Goal: Answer question/provide support: Answer question/provide support

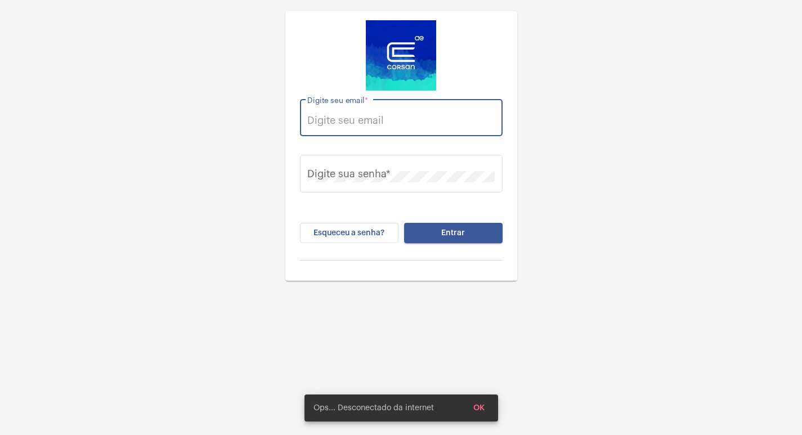
click at [391, 118] on input "Digite seu email *" at bounding box center [401, 120] width 188 height 11
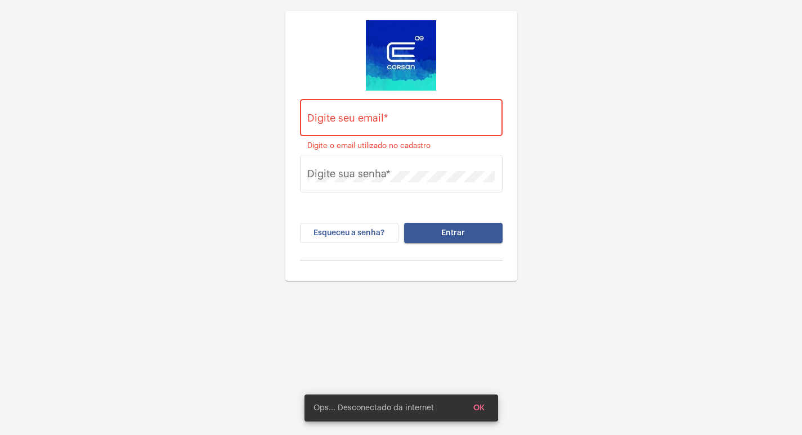
drag, startPoint x: 643, startPoint y: 285, endPoint x: 583, endPoint y: 261, distance: 64.2
click at [643, 285] on div "Digite seu email * Digite o email utilizado no cadastro Digite sua senha * Esqu…" at bounding box center [401, 239] width 802 height 479
click at [392, 136] on div "Digite seu email *" at bounding box center [401, 116] width 188 height 40
click at [392, 132] on div "Digite seu email *" at bounding box center [401, 116] width 188 height 40
click at [392, 123] on input "Digite seu email *" at bounding box center [401, 120] width 188 height 11
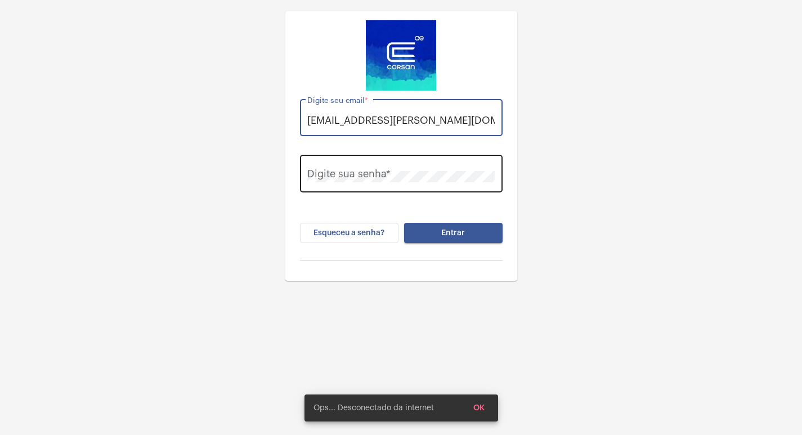
type input "[EMAIL_ADDRESS][PERSON_NAME][DOMAIN_NAME]"
click at [410, 188] on div "Digite sua senha *" at bounding box center [401, 173] width 188 height 40
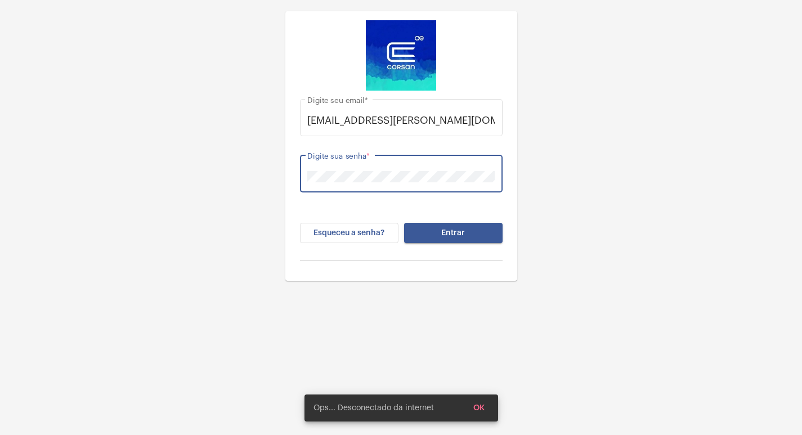
click at [404, 223] on button "Entrar" at bounding box center [453, 233] width 99 height 20
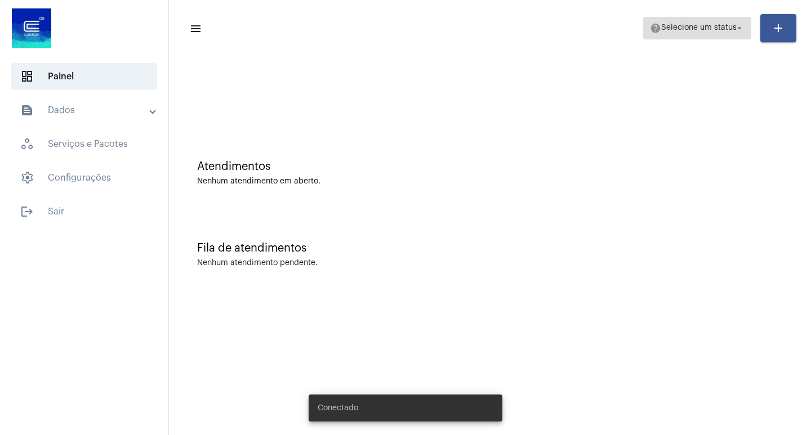
click at [654, 38] on span "help Selecione um status arrow_drop_down" at bounding box center [697, 27] width 95 height 20
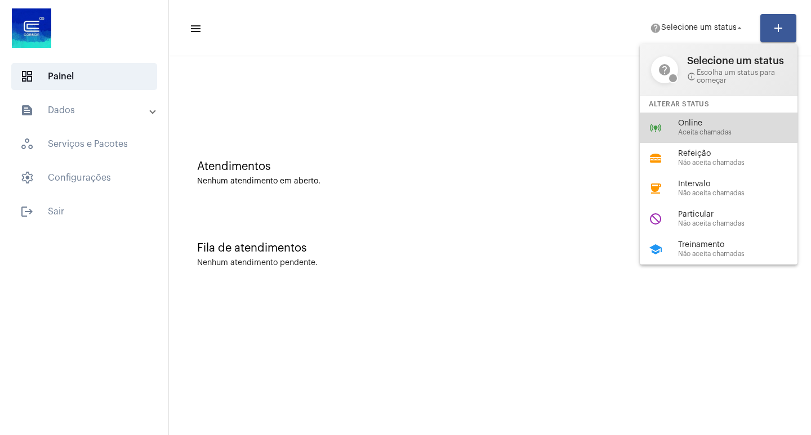
click at [666, 121] on div "online_prediction Online Aceita chamadas" at bounding box center [728, 128] width 176 height 30
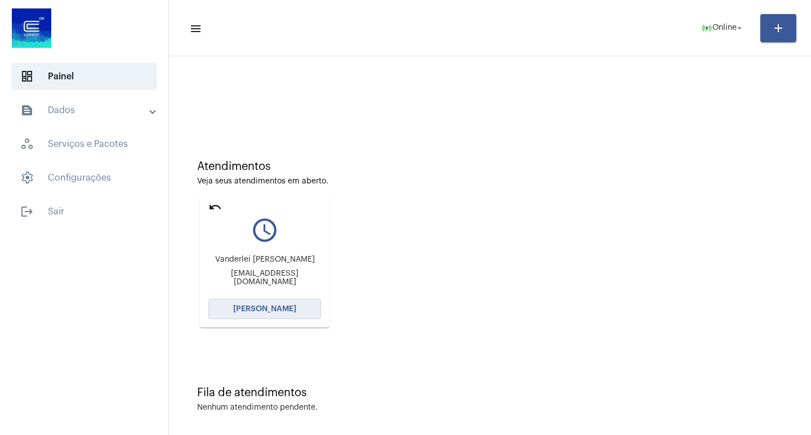
click at [296, 310] on button "[PERSON_NAME]" at bounding box center [264, 309] width 113 height 20
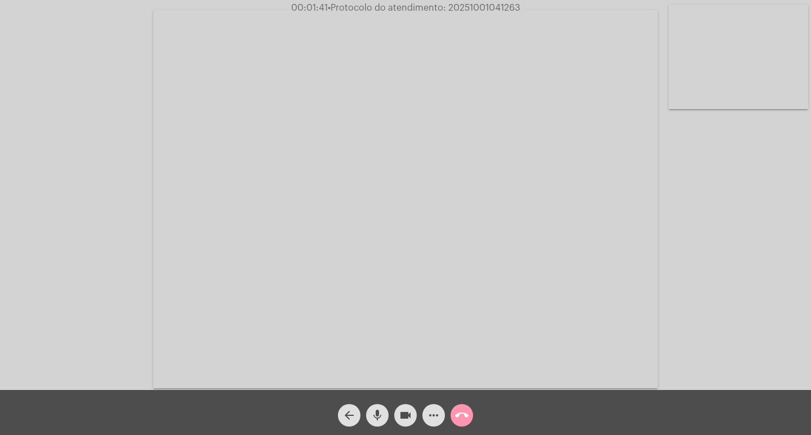
click at [404, 413] on mat-icon "videocam" at bounding box center [406, 416] width 14 height 14
click at [377, 424] on span "mic" at bounding box center [378, 415] width 14 height 23
click at [410, 416] on mat-icon "videocam_off" at bounding box center [406, 416] width 14 height 14
click at [377, 416] on mat-icon "mic_off" at bounding box center [378, 416] width 14 height 14
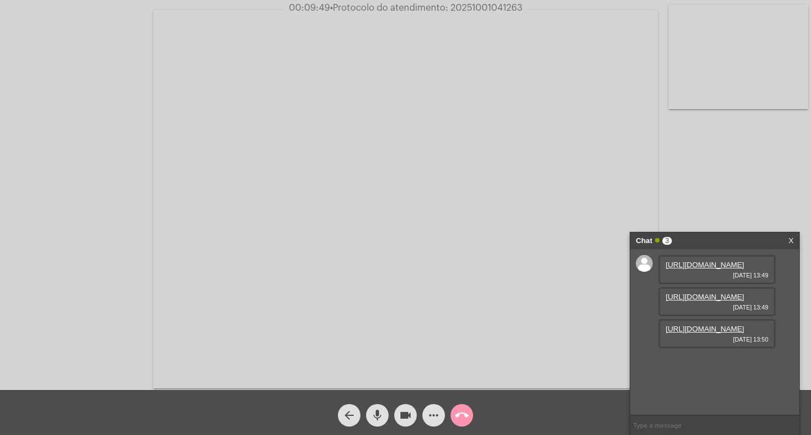
click at [711, 269] on link "[URL][DOMAIN_NAME]" at bounding box center [705, 265] width 78 height 8
click at [703, 316] on div "[URL][DOMAIN_NAME] [DATE] 13:49" at bounding box center [716, 301] width 117 height 29
click at [691, 301] on link "[URL][DOMAIN_NAME]" at bounding box center [705, 297] width 78 height 8
click at [702, 333] on link "[URL][DOMAIN_NAME]" at bounding box center [705, 329] width 78 height 8
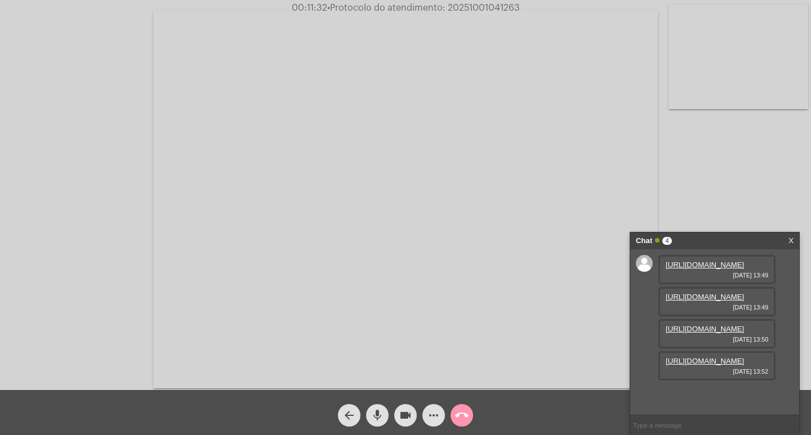
scroll to position [67, 0]
click at [715, 365] on link "[URL][DOMAIN_NAME]" at bounding box center [705, 361] width 78 height 8
click at [497, 8] on span "• Protocolo do atendimento: 20251001041263" at bounding box center [424, 7] width 193 height 9
copy span "20251001041263"
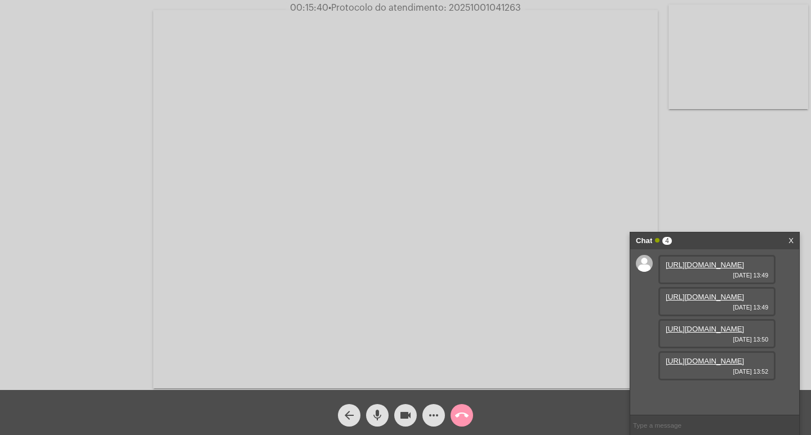
click at [652, 417] on input "text" at bounding box center [714, 426] width 169 height 20
paste input "20251001041263"
type input "20251001041263"
click at [720, 426] on input "20251001041263" at bounding box center [714, 426] width 169 height 20
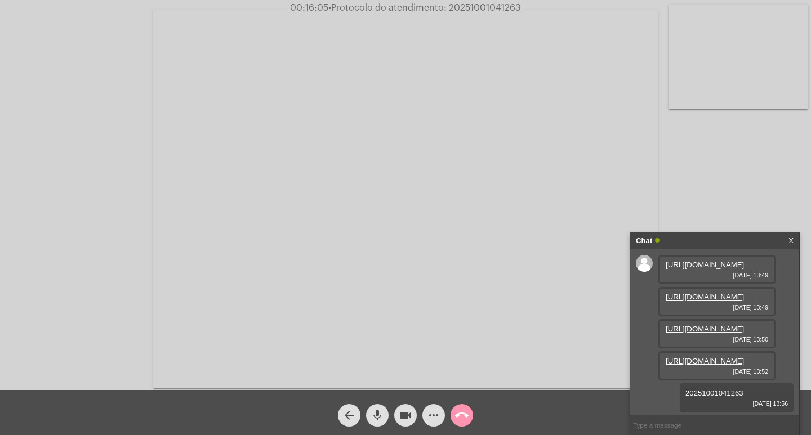
click at [718, 238] on div "Chat" at bounding box center [703, 241] width 134 height 17
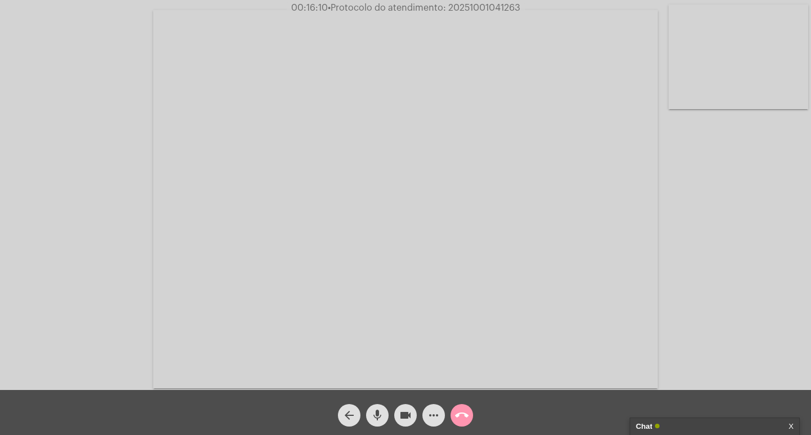
click at [404, 410] on mat-icon "videocam" at bounding box center [406, 416] width 14 height 14
click at [381, 409] on mat-icon "mic" at bounding box center [378, 416] width 14 height 14
click at [453, 418] on button "call_end" at bounding box center [461, 415] width 23 height 23
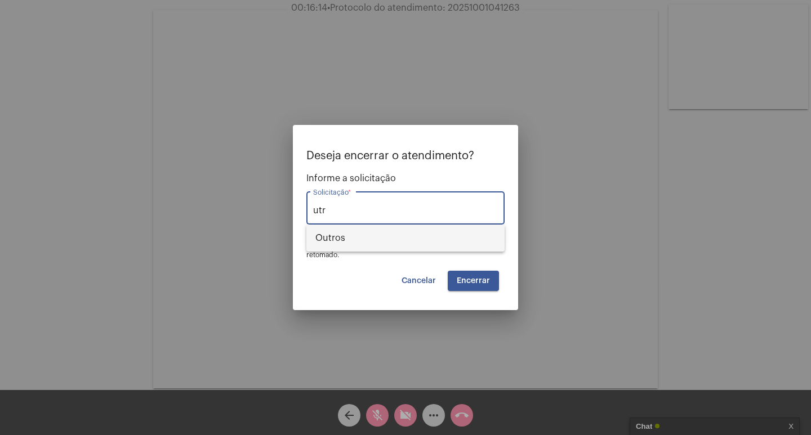
click at [447, 242] on span "Outros" at bounding box center [405, 238] width 180 height 27
type input "Outros"
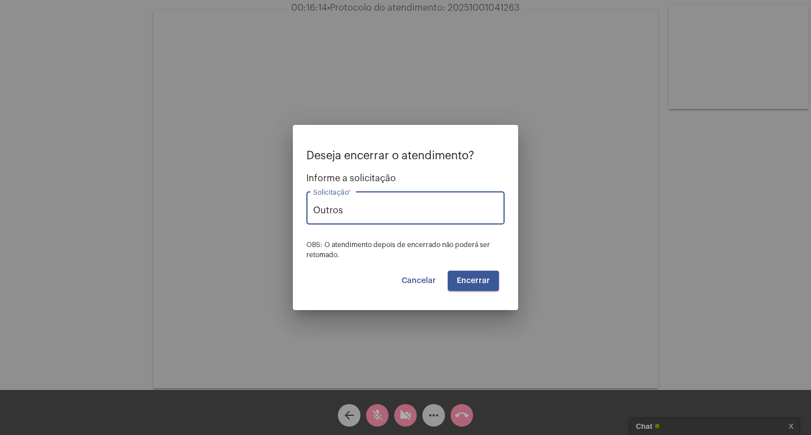
click at [476, 278] on span "Encerrar" at bounding box center [473, 281] width 33 height 8
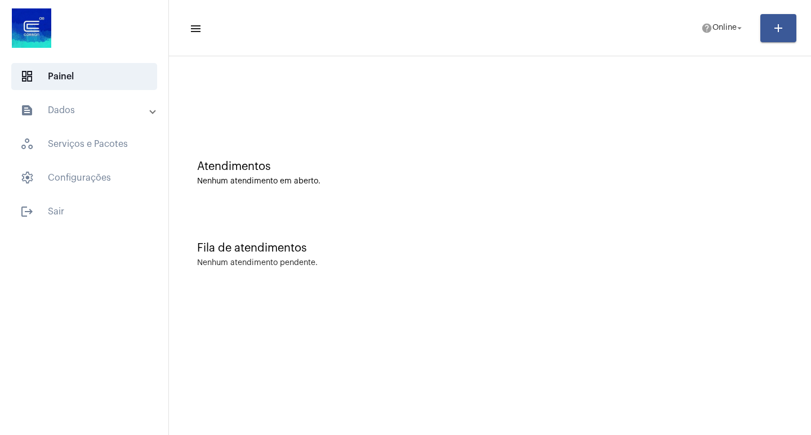
click at [709, 5] on mat-toolbar "menu help Online arrow_drop_down add" at bounding box center [490, 28] width 642 height 56
click at [727, 25] on span "Online" at bounding box center [724, 28] width 24 height 8
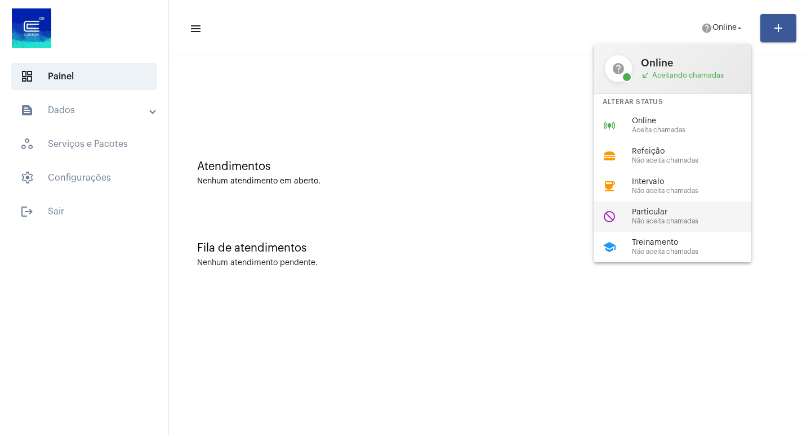
click at [650, 209] on span "Particular" at bounding box center [696, 212] width 128 height 8
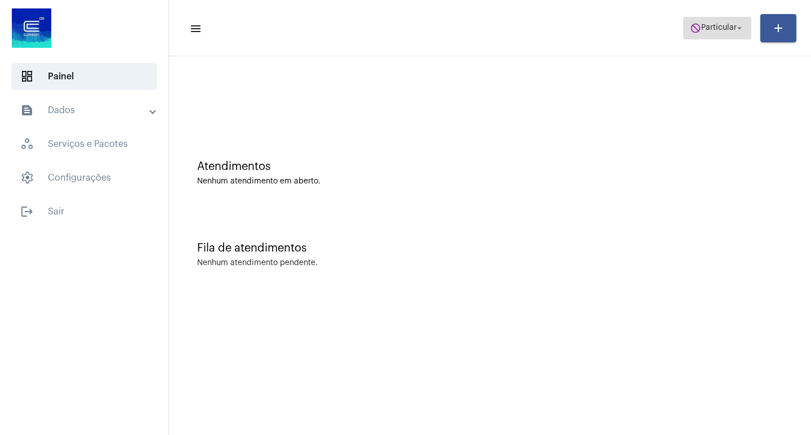
drag, startPoint x: 723, startPoint y: 29, endPoint x: 707, endPoint y: 26, distance: 16.0
click at [720, 28] on span "Particular" at bounding box center [718, 28] width 35 height 8
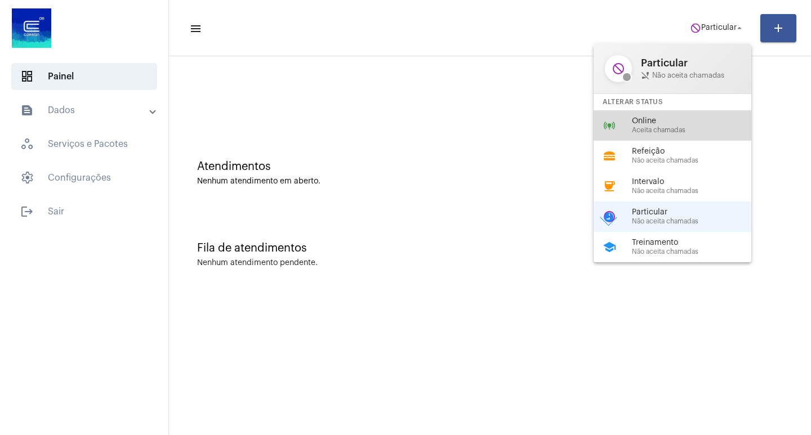
click at [665, 133] on span "Aceita chamadas" at bounding box center [696, 130] width 128 height 7
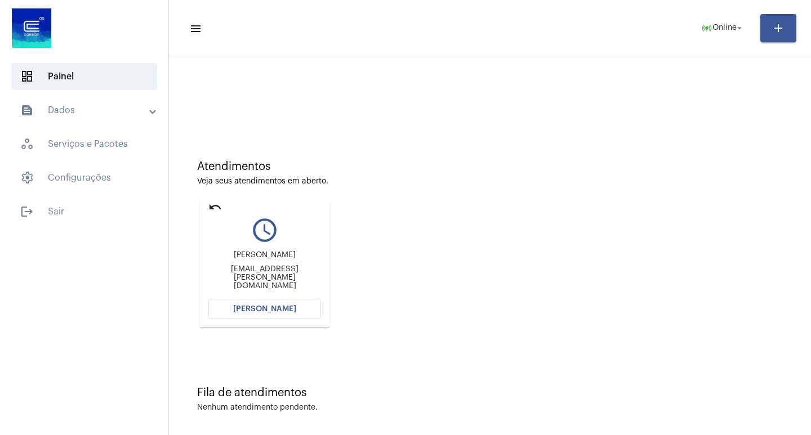
click at [231, 314] on button "[PERSON_NAME]" at bounding box center [264, 309] width 113 height 20
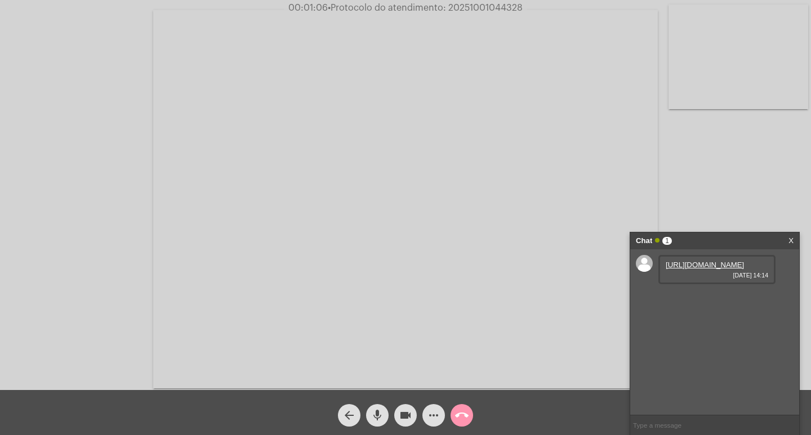
click at [707, 269] on link "[URL][DOMAIN_NAME]" at bounding box center [705, 265] width 78 height 8
click at [725, 301] on link "[URL][DOMAIN_NAME]" at bounding box center [705, 297] width 78 height 8
click at [404, 420] on mat-icon "videocam" at bounding box center [406, 416] width 14 height 14
click at [383, 417] on mat-icon "mic" at bounding box center [378, 416] width 14 height 14
click at [403, 410] on mat-icon "videocam_off" at bounding box center [406, 416] width 14 height 14
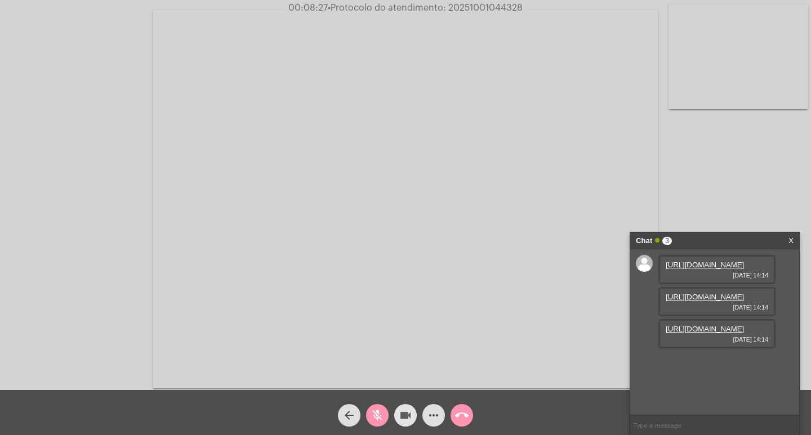
click at [373, 413] on mat-icon "mic_off" at bounding box center [378, 416] width 14 height 14
click at [408, 412] on mat-icon "videocam" at bounding box center [406, 416] width 14 height 14
click at [379, 408] on span "mic" at bounding box center [378, 415] width 14 height 23
click at [407, 405] on span "videocam_off" at bounding box center [406, 415] width 14 height 23
click at [376, 411] on mat-icon "mic_off" at bounding box center [378, 416] width 14 height 14
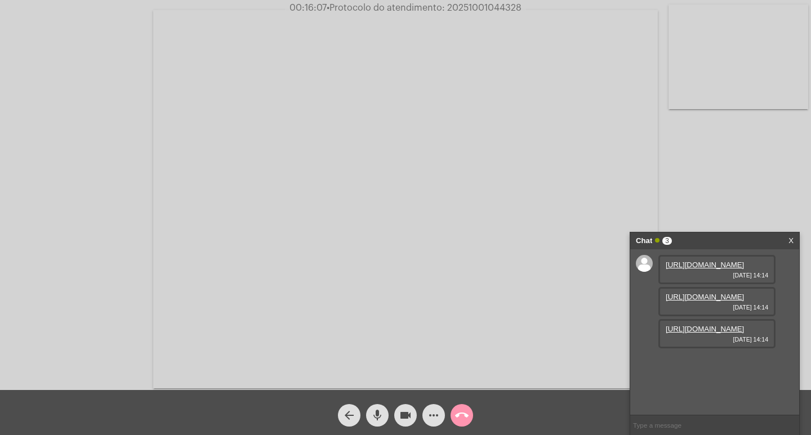
click at [700, 238] on div "Chat 3" at bounding box center [703, 241] width 134 height 17
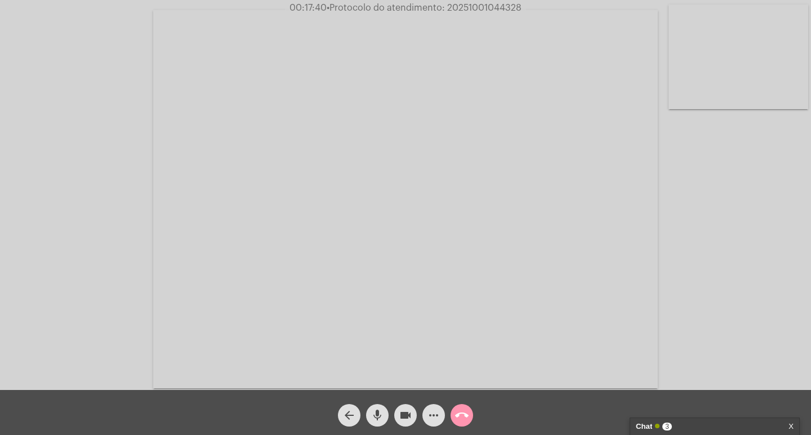
click at [742, 423] on div "Chat 3" at bounding box center [703, 426] width 134 height 17
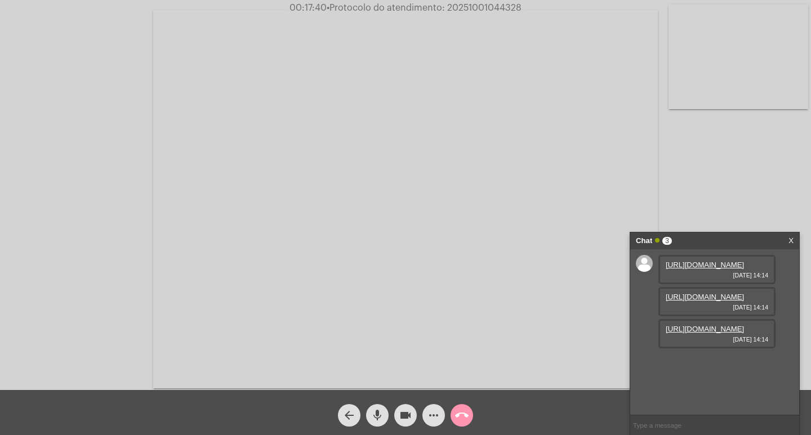
scroll to position [10, 0]
click at [713, 243] on div "Chat 3" at bounding box center [703, 241] width 134 height 17
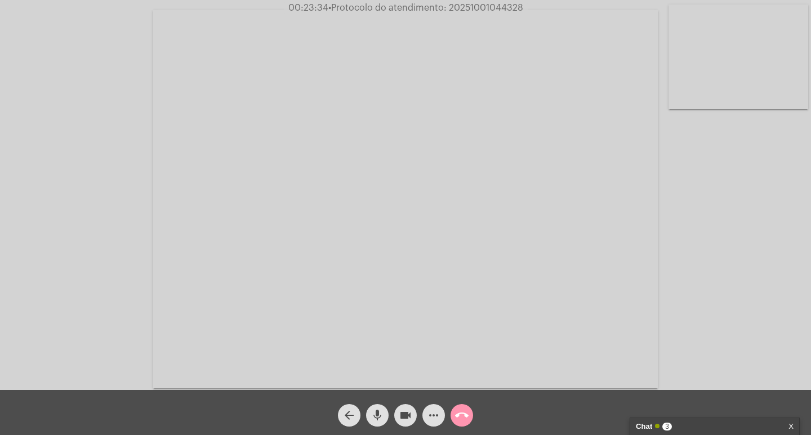
click at [689, 427] on div "Chat 3" at bounding box center [703, 426] width 134 height 17
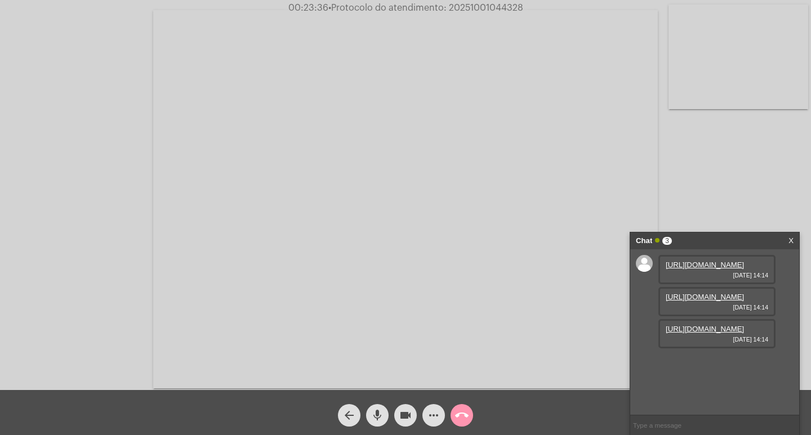
click at [692, 333] on link "[URL][DOMAIN_NAME]" at bounding box center [705, 329] width 78 height 8
click at [695, 365] on link "[URL][DOMAIN_NAME]" at bounding box center [705, 361] width 78 height 8
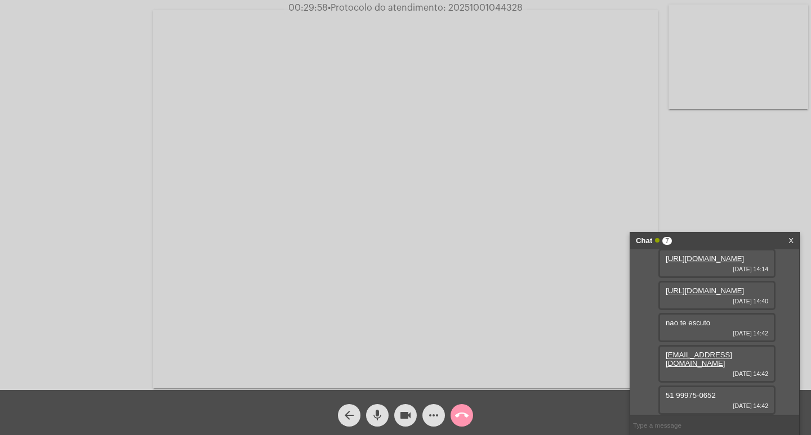
scroll to position [172, 0]
drag, startPoint x: 684, startPoint y: 391, endPoint x: 691, endPoint y: 397, distance: 8.8
click at [691, 397] on span "51 99975-0652" at bounding box center [691, 395] width 50 height 8
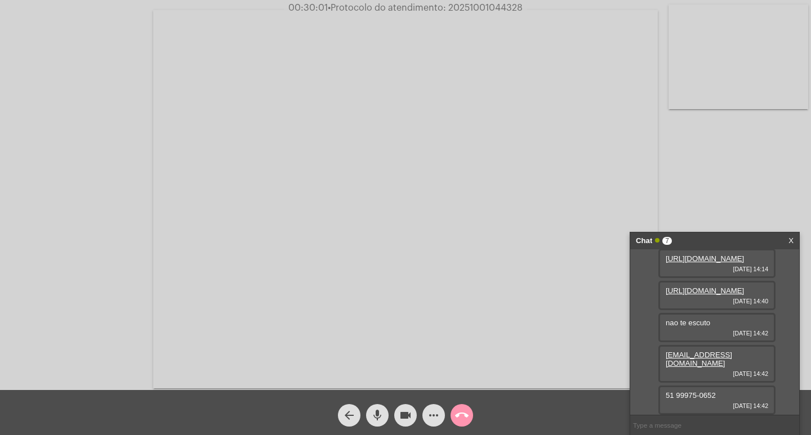
copy span "51 99975-0652"
click at [655, 400] on div "[URL][DOMAIN_NAME] [DATE] 14:14 [URL][DOMAIN_NAME] [DATE] 14:14 [URL][DOMAIN_NA…" at bounding box center [714, 332] width 169 height 166
click at [677, 395] on span "22783 J" at bounding box center [679, 395] width 26 height 8
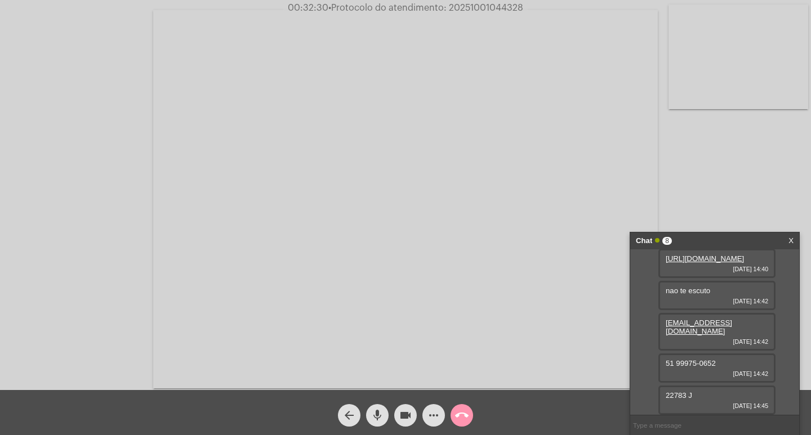
copy span "22783"
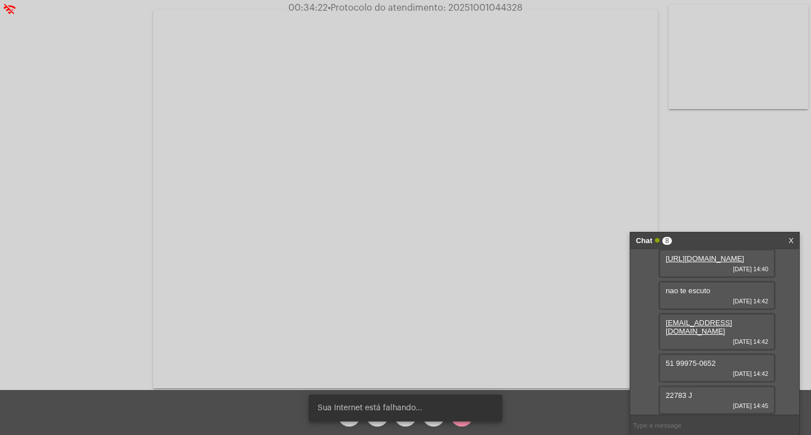
click at [672, 394] on span "22783 J" at bounding box center [679, 395] width 26 height 8
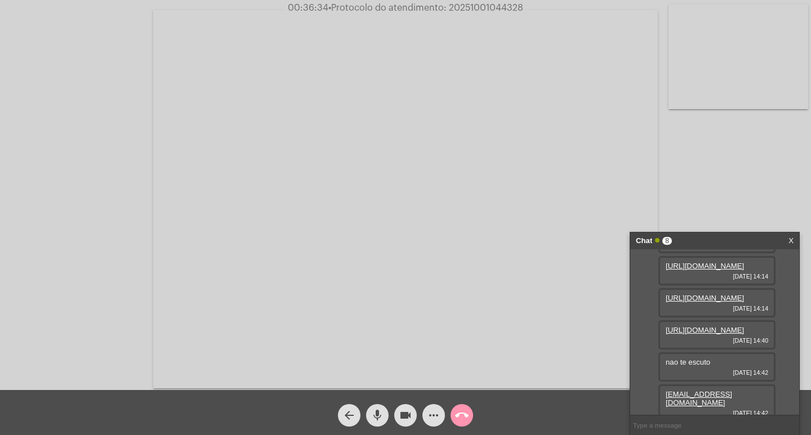
scroll to position [0, 0]
click at [680, 301] on link "[URL][DOMAIN_NAME]" at bounding box center [705, 297] width 78 height 8
click at [658, 425] on input "text" at bounding box center [714, 426] width 169 height 20
paste input "[DOMAIN_NAME]"
type input "[DOMAIN_NAME]"
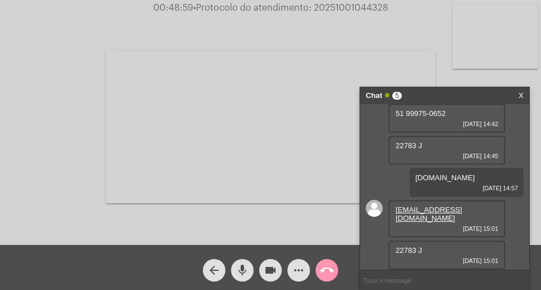
scroll to position [310, 0]
click at [401, 247] on span "22783 J" at bounding box center [408, 250] width 26 height 8
copy span "22783"
click at [396, 216] on link "[EMAIL_ADDRESS][DOMAIN_NAME]" at bounding box center [428, 214] width 66 height 17
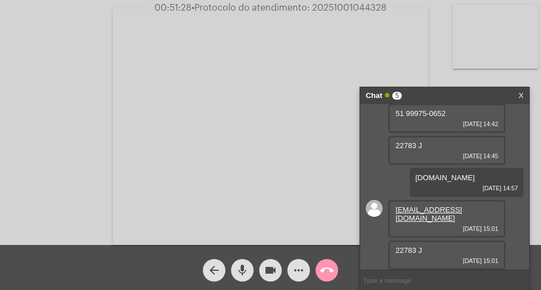
click at [447, 92] on div "Chat 5" at bounding box center [432, 95] width 134 height 17
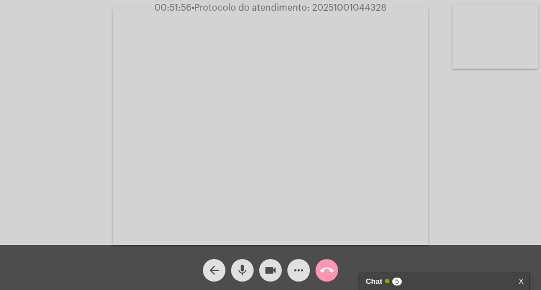
click at [432, 275] on div "Chat 5" at bounding box center [432, 281] width 134 height 17
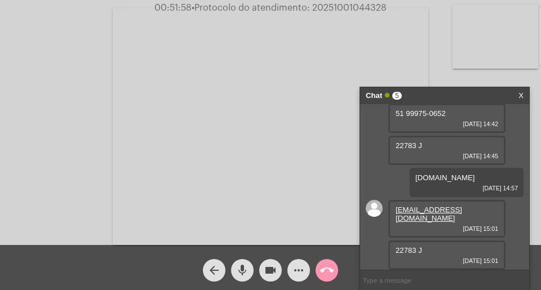
click at [465, 97] on div "Chat 5" at bounding box center [432, 95] width 134 height 17
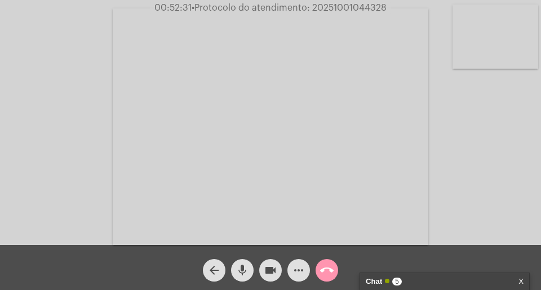
click at [470, 287] on div "Chat 5" at bounding box center [432, 281] width 134 height 17
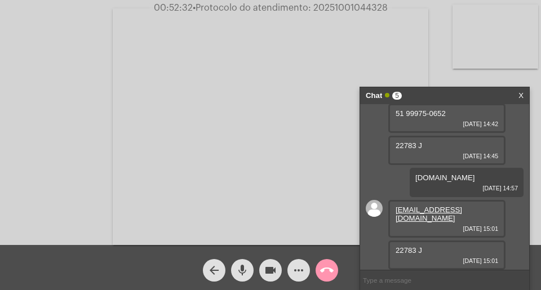
click at [447, 276] on input "text" at bounding box center [444, 280] width 169 height 20
type input "me ouve?"
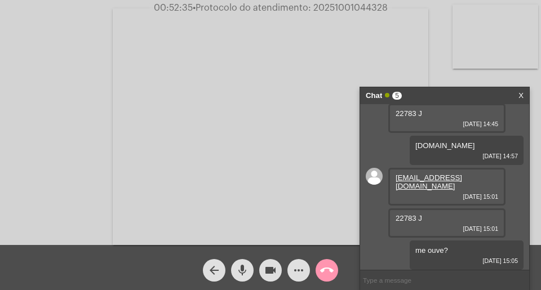
scroll to position [342, 0]
click at [451, 99] on div "Chat 5" at bounding box center [432, 95] width 134 height 17
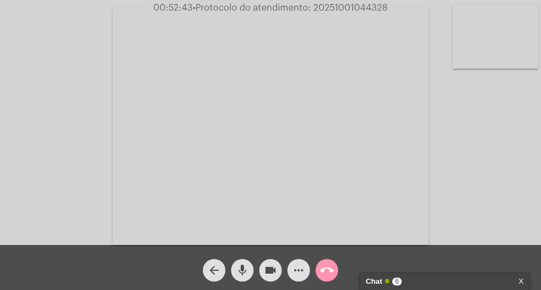
click at [426, 284] on div "Chat 6" at bounding box center [432, 281] width 134 height 17
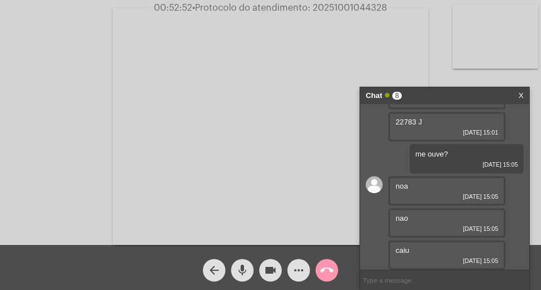
scroll to position [438, 0]
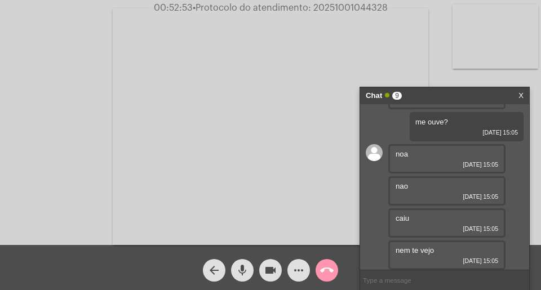
click at [408, 276] on input "text" at bounding box center [444, 280] width 169 height 20
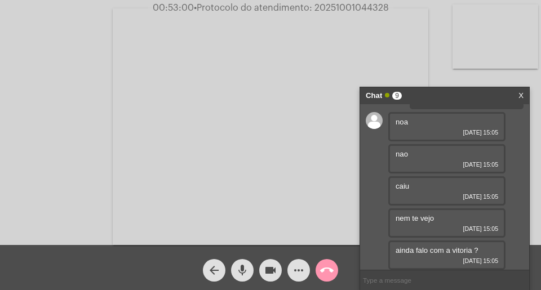
click at [441, 81] on div "Acessando Câmera e Microfone..." at bounding box center [270, 125] width 538 height 245
click at [295, 282] on div "arrow_back mic videocam more_horiz call_end" at bounding box center [270, 267] width 541 height 45
click at [299, 270] on mat-icon "more_horiz" at bounding box center [299, 271] width 14 height 14
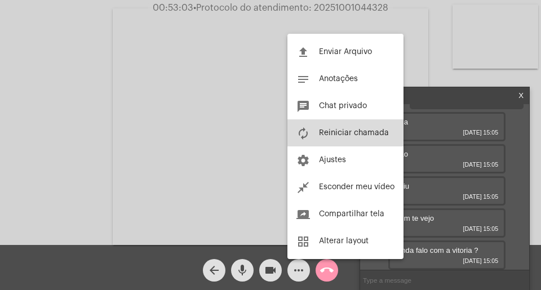
click at [346, 126] on button "autorenew Reiniciar chamada" at bounding box center [345, 132] width 116 height 27
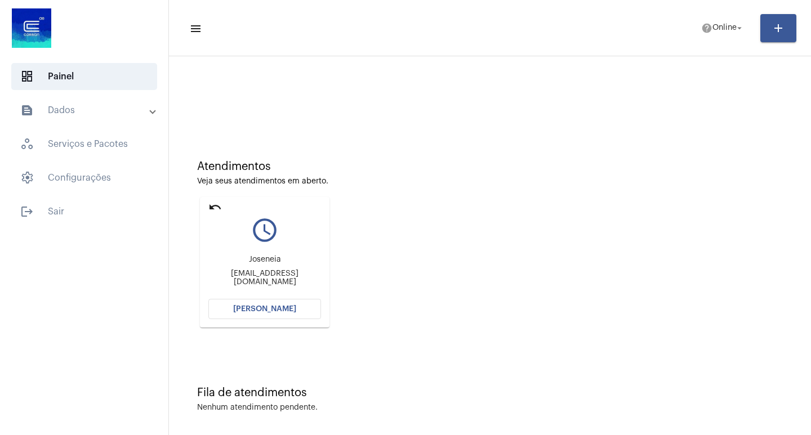
click at [249, 289] on button "[PERSON_NAME]" at bounding box center [264, 309] width 113 height 20
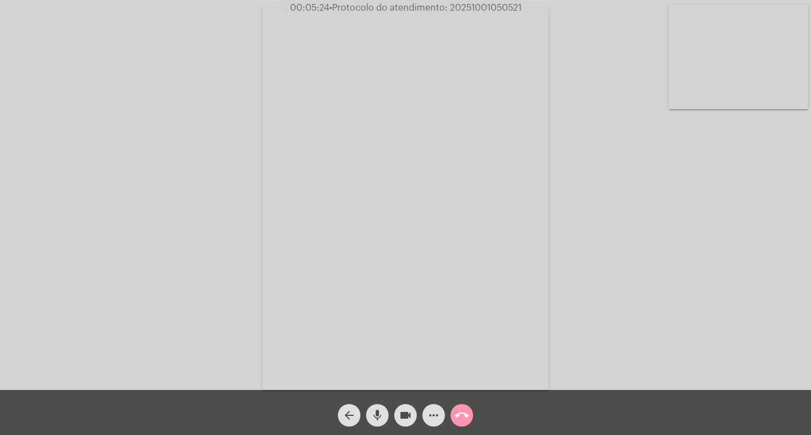
click at [484, 6] on span "• Protocolo do atendimento: 20251001050521" at bounding box center [425, 7] width 192 height 9
copy span "20251001050521"
click at [437, 289] on mat-icon "more_horiz" at bounding box center [434, 416] width 14 height 14
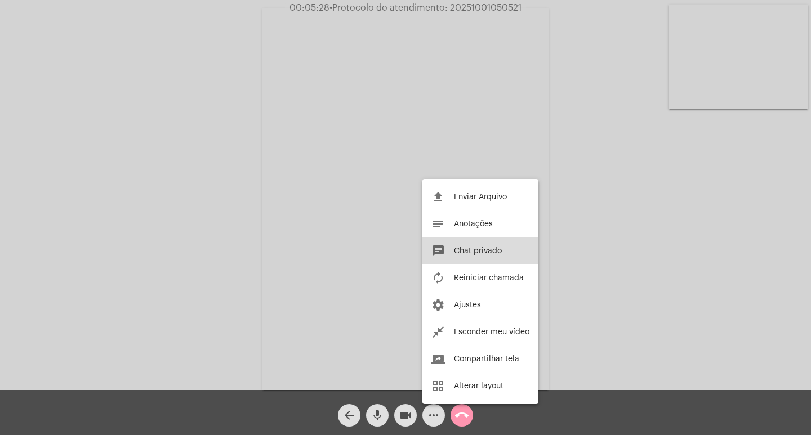
click at [487, 256] on button "chat Chat privado" at bounding box center [480, 251] width 116 height 27
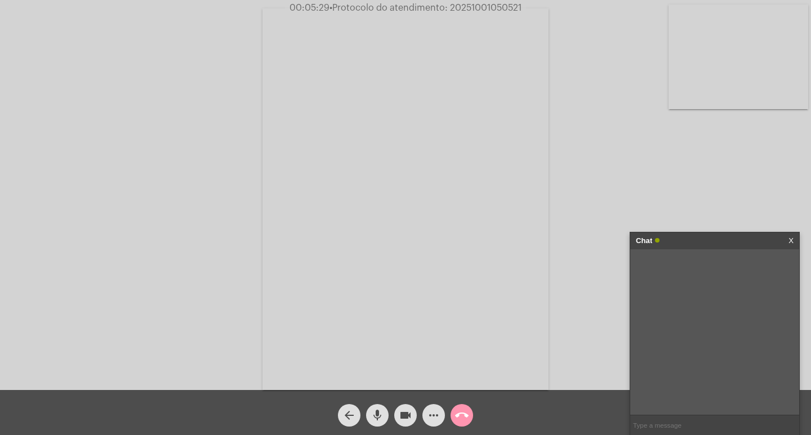
click at [540, 289] on input "text" at bounding box center [714, 426] width 169 height 20
paste input "20251001050521"
type input "20251001050521"
click at [540, 289] on input "20251001050521" at bounding box center [714, 426] width 169 height 20
click at [540, 247] on div "Chat" at bounding box center [703, 241] width 134 height 17
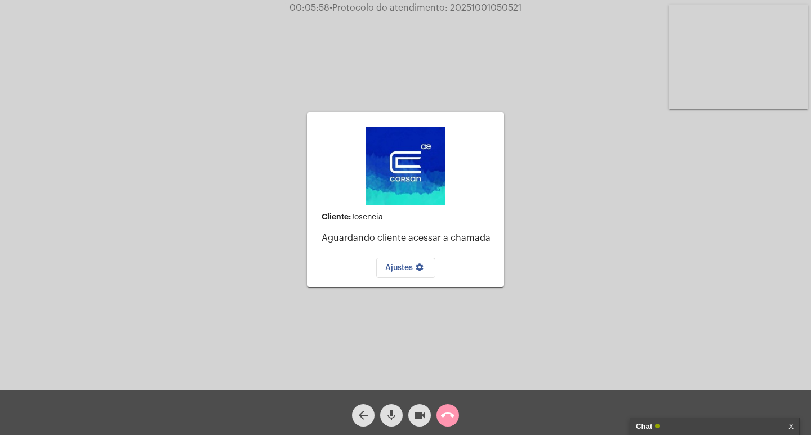
click at [405, 289] on div "videocam" at bounding box center [419, 413] width 28 height 28
click at [452, 289] on mat-icon "call_end" at bounding box center [448, 416] width 14 height 14
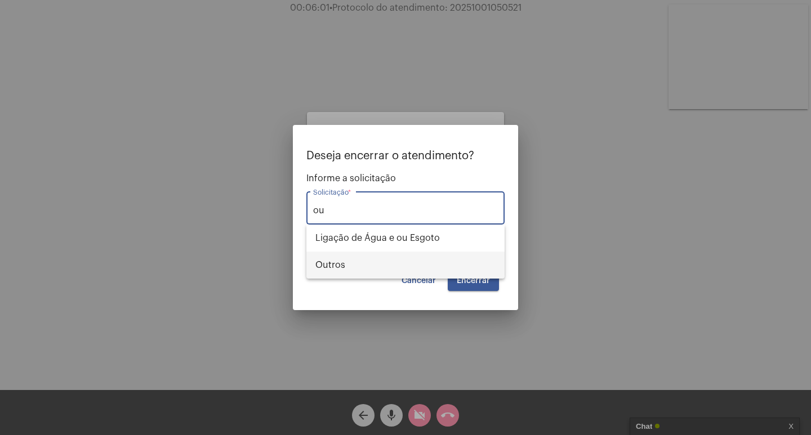
click at [432, 267] on span "Outros" at bounding box center [405, 265] width 180 height 27
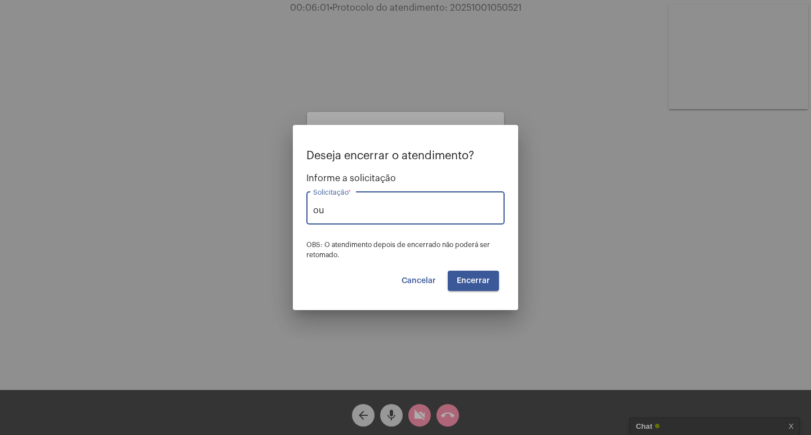
type input "Outros"
click at [461, 283] on span "Encerrar" at bounding box center [473, 281] width 33 height 8
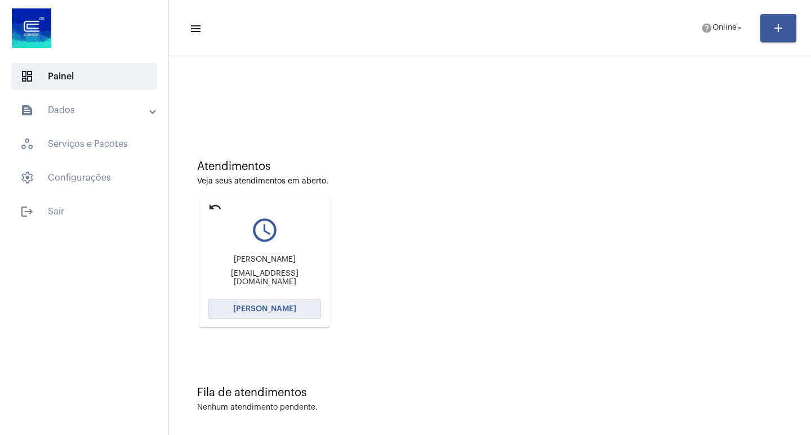
click at [295, 289] on button "[PERSON_NAME]" at bounding box center [264, 309] width 113 height 20
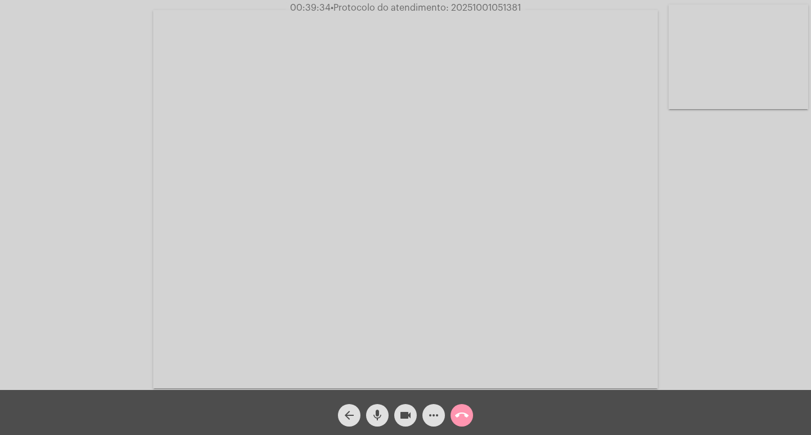
click at [502, 10] on span "• Protocolo do atendimento: 20251001051381" at bounding box center [426, 7] width 190 height 9
copy span "20251001051381"
click at [436, 289] on mat-icon "more_horiz" at bounding box center [434, 416] width 14 height 14
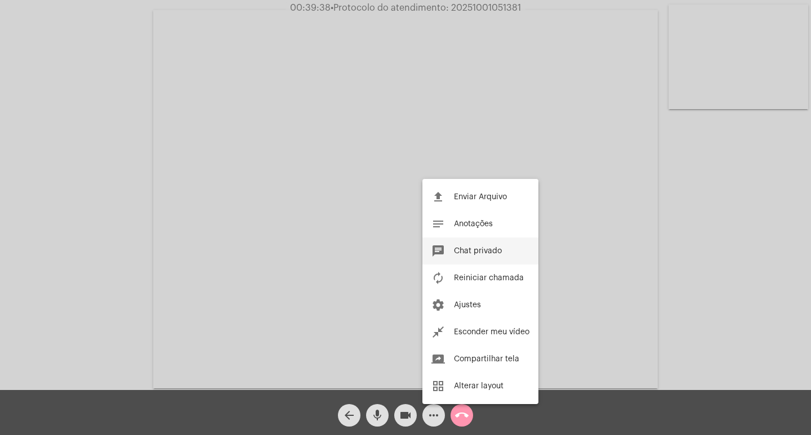
click at [512, 256] on button "chat Chat privado" at bounding box center [480, 251] width 116 height 27
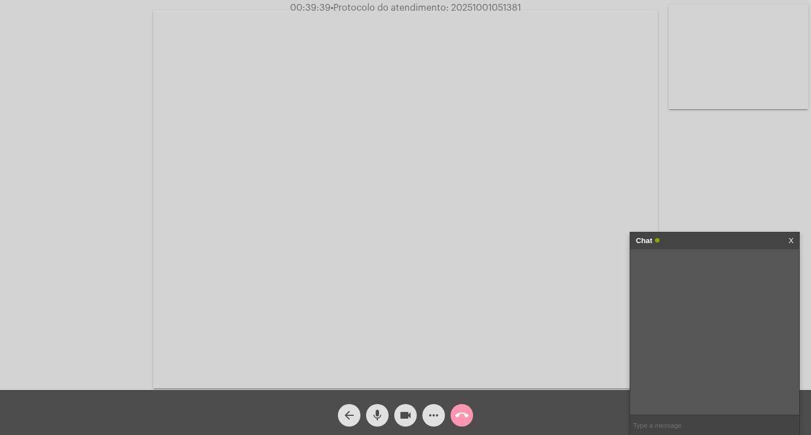
click at [540, 289] on input "text" at bounding box center [714, 426] width 169 height 20
paste input "20251001051381"
type input "20251001051381"
click at [540, 289] on input "20251001051381" at bounding box center [714, 426] width 169 height 20
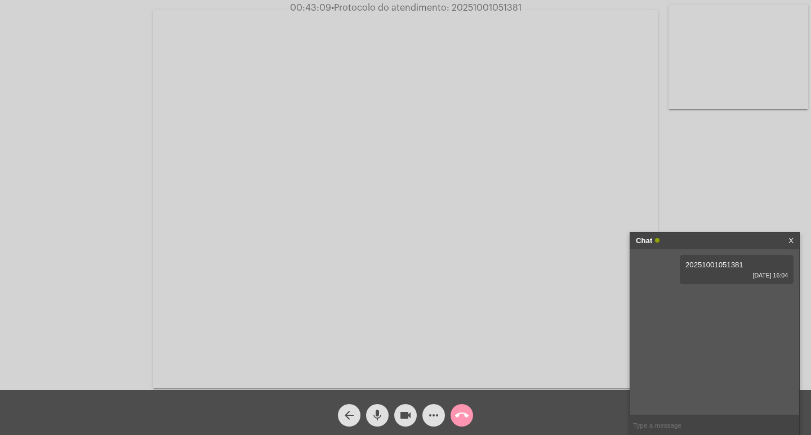
click at [540, 242] on div "Chat" at bounding box center [703, 241] width 134 height 17
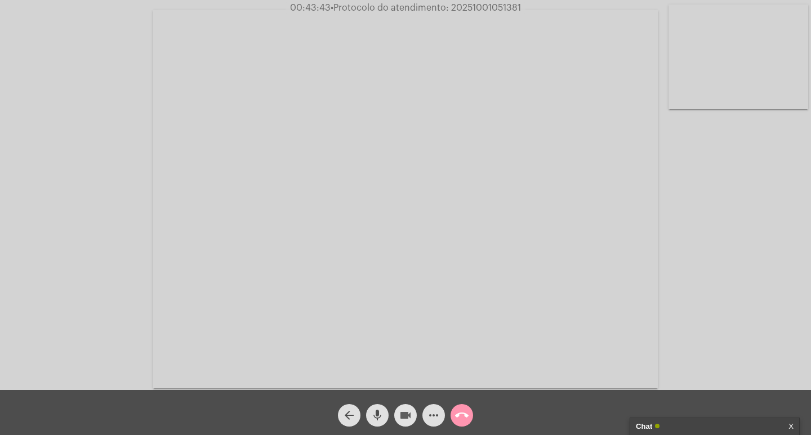
click at [404, 289] on mat-icon "videocam" at bounding box center [406, 416] width 14 height 14
click at [378, 289] on mat-icon "mic" at bounding box center [378, 416] width 14 height 14
click at [469, 289] on button "call_end" at bounding box center [461, 415] width 23 height 23
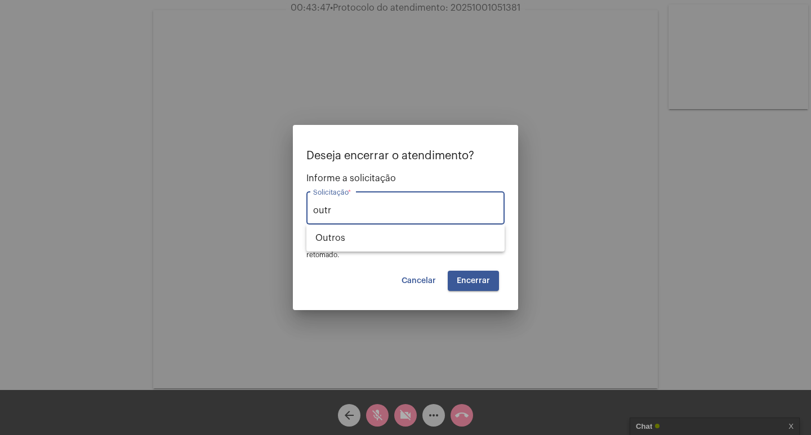
click at [492, 224] on div "outr Solicitação *" at bounding box center [405, 206] width 185 height 35
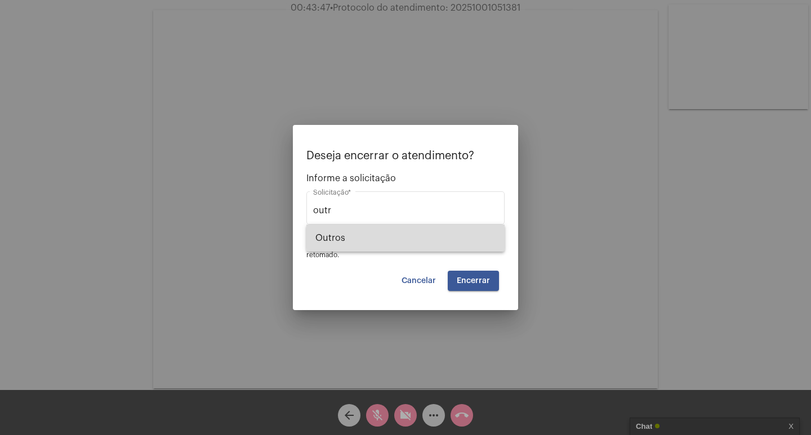
click at [493, 234] on span "Outros" at bounding box center [405, 238] width 180 height 27
type input "Outros"
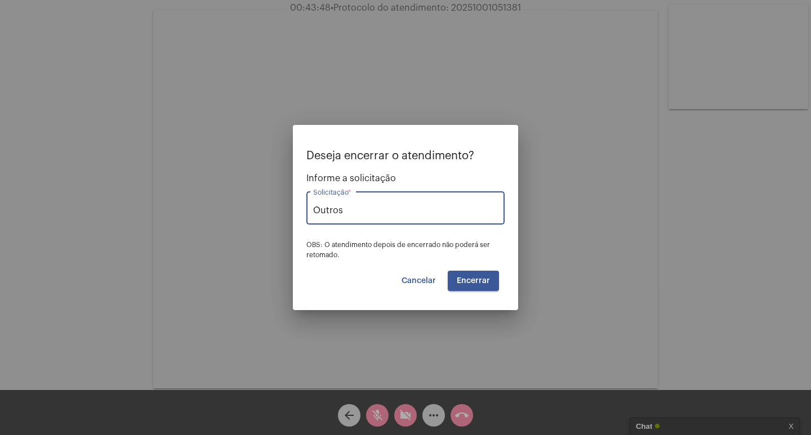
click at [487, 280] on span "Encerrar" at bounding box center [473, 281] width 33 height 8
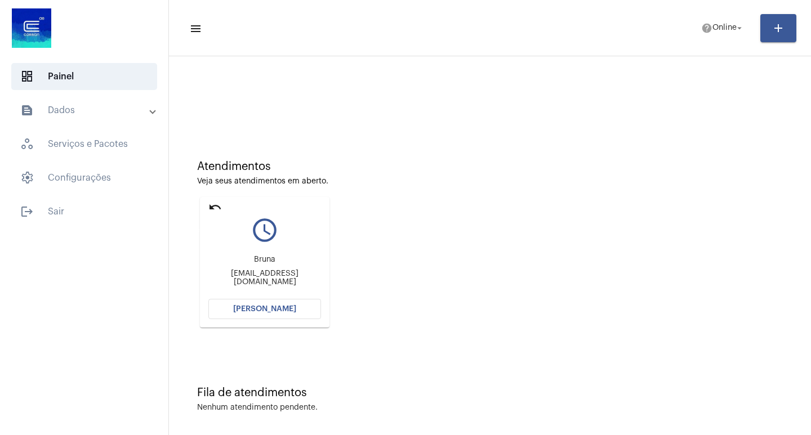
click at [219, 204] on mat-icon "undo" at bounding box center [215, 207] width 14 height 14
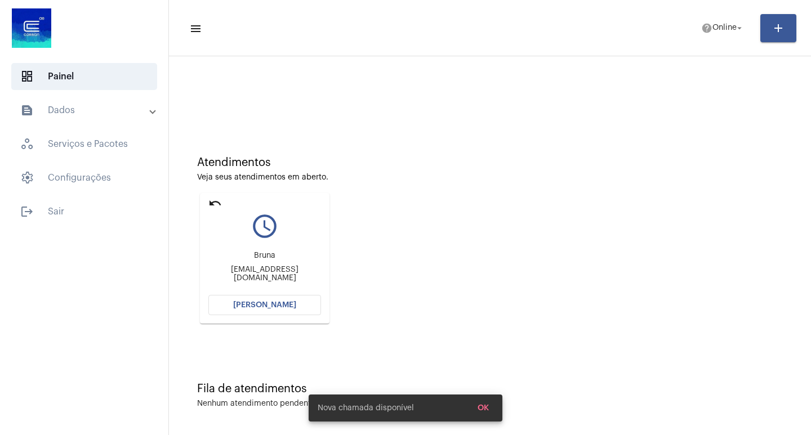
scroll to position [5, 0]
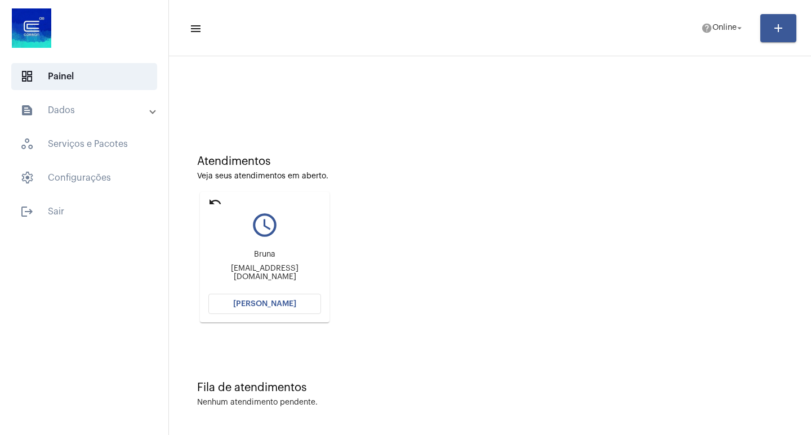
click at [287, 289] on span "[PERSON_NAME]" at bounding box center [264, 304] width 63 height 8
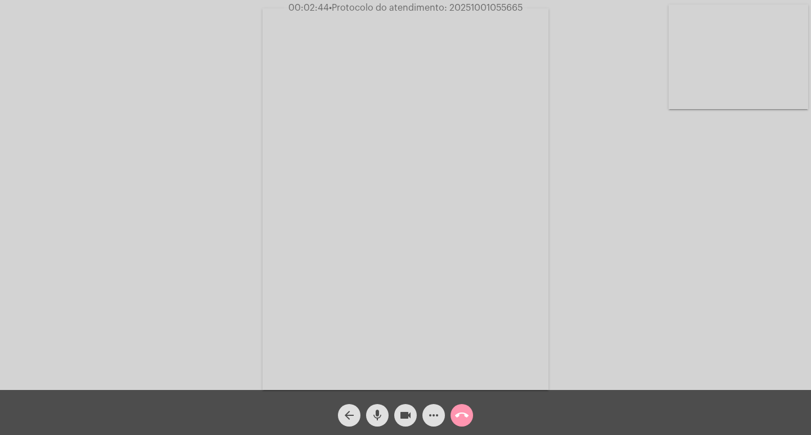
click at [433, 289] on mat-icon "more_horiz" at bounding box center [434, 416] width 14 height 14
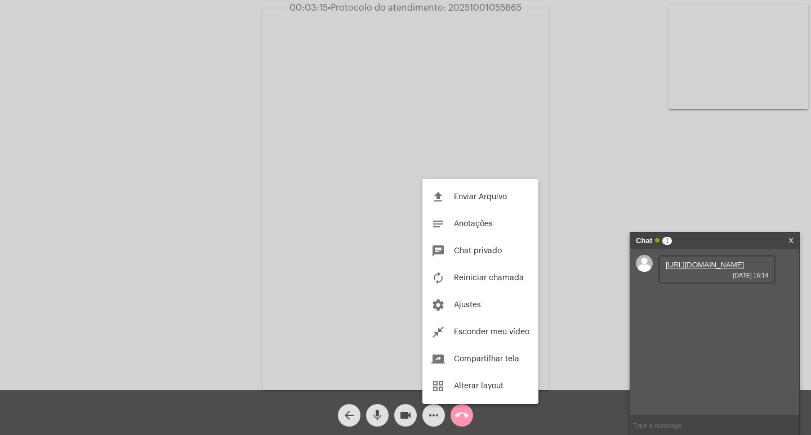
click at [540, 272] on div at bounding box center [405, 217] width 811 height 435
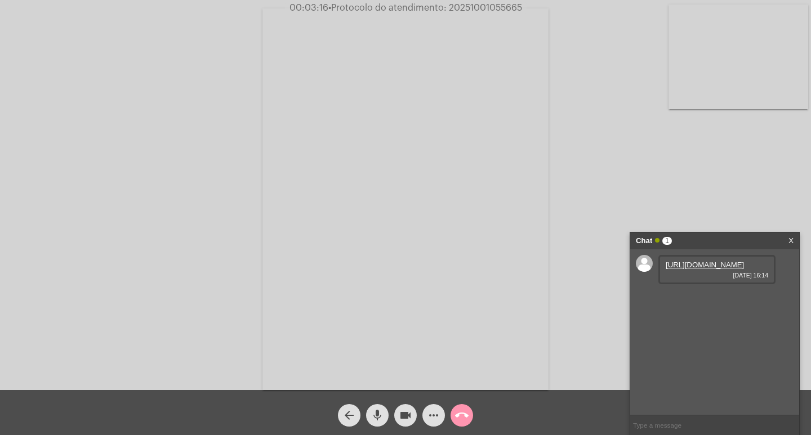
click at [540, 269] on link "https://neft-transfer-bucket.s3.amazonaws.com/temp-e5dafd81-d153-5cfc-a440-c9f5…" at bounding box center [705, 265] width 78 height 8
click at [540, 289] on link "https://neft-transfer-bucket.s3.amazonaws.com/temp-5fea5b43-743d-0281-21e9-1824…" at bounding box center [705, 297] width 78 height 8
click at [430, 289] on mat-icon "more_horiz" at bounding box center [434, 416] width 14 height 14
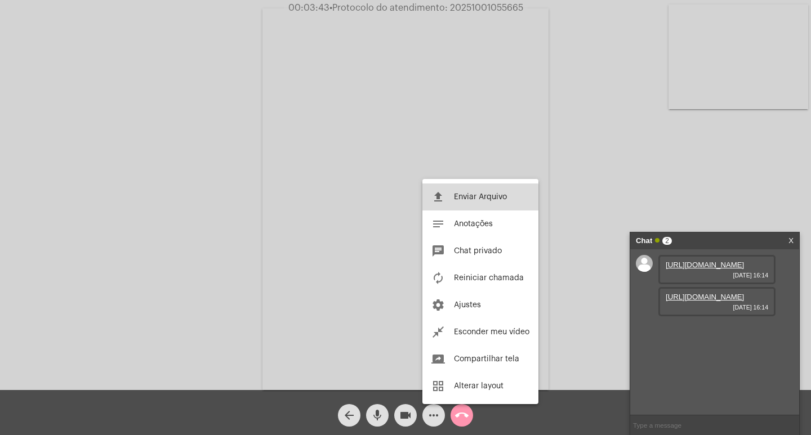
click at [461, 203] on button "file_upload Enviar Arquivo" at bounding box center [480, 197] width 116 height 27
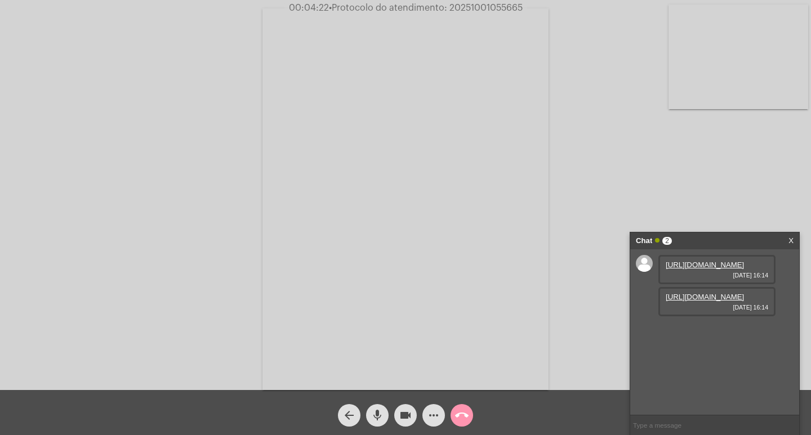
click at [436, 289] on mat-icon "more_horiz" at bounding box center [434, 416] width 14 height 14
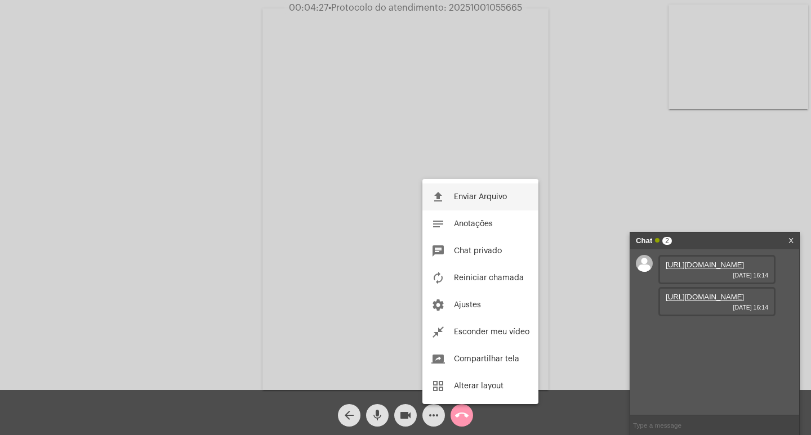
click at [452, 206] on button "file_upload Enviar Arquivo" at bounding box center [480, 197] width 116 height 27
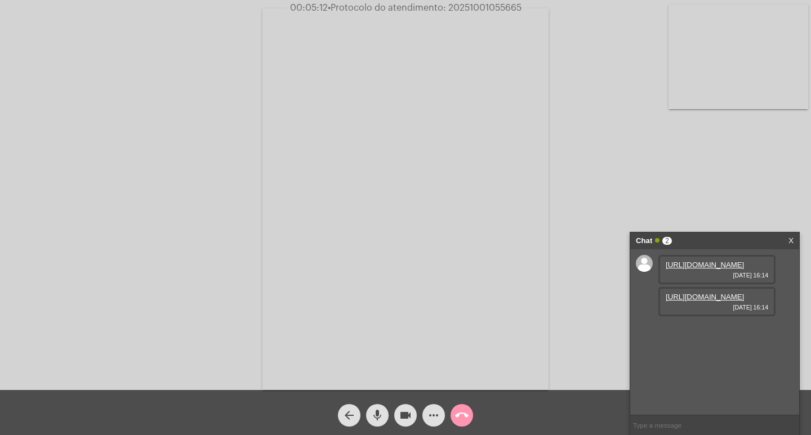
click at [428, 289] on span "more_horiz" at bounding box center [434, 415] width 14 height 23
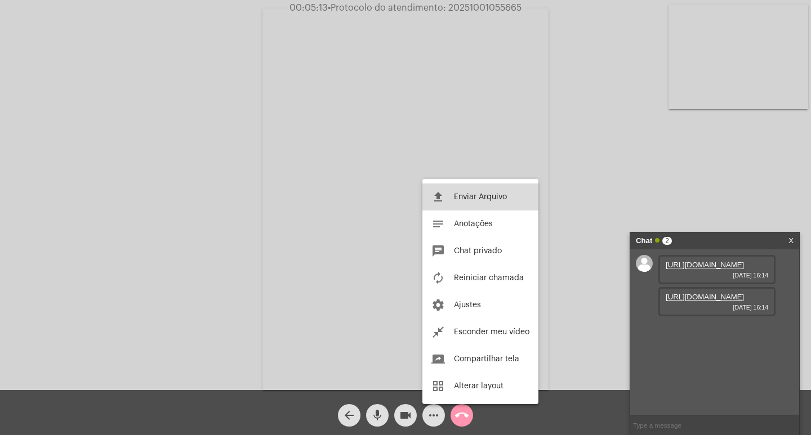
click at [447, 188] on button "file_upload Enviar Arquivo" at bounding box center [480, 197] width 116 height 27
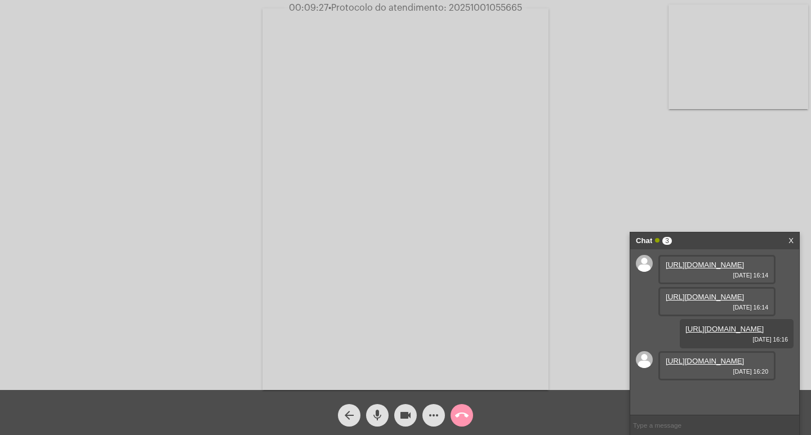
scroll to position [67, 0]
click at [540, 289] on link "https://neft-transfer-bucket.s3.amazonaws.com/temp-df790e0d-c8bd-e39d-8633-0870…" at bounding box center [705, 361] width 78 height 8
click at [487, 12] on span "00:10:14 • Protocolo do atendimento: 20251001055665" at bounding box center [405, 7] width 239 height 11
copy span "20251001055665"
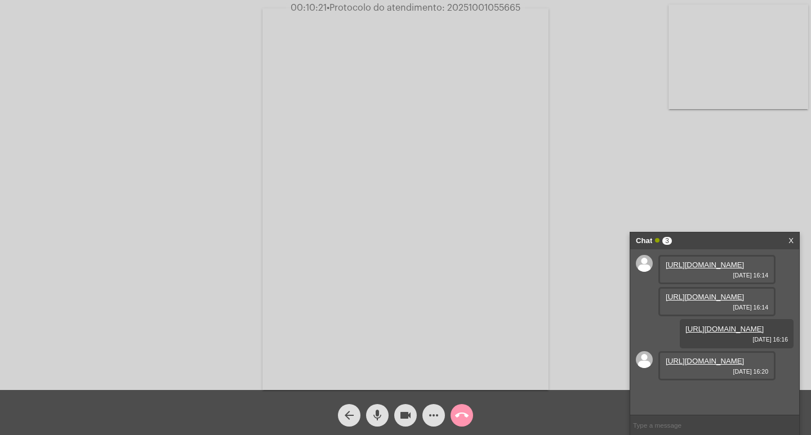
click at [540, 289] on input "text" at bounding box center [714, 426] width 169 height 20
paste input "20251001055665"
type input "20251001055665"
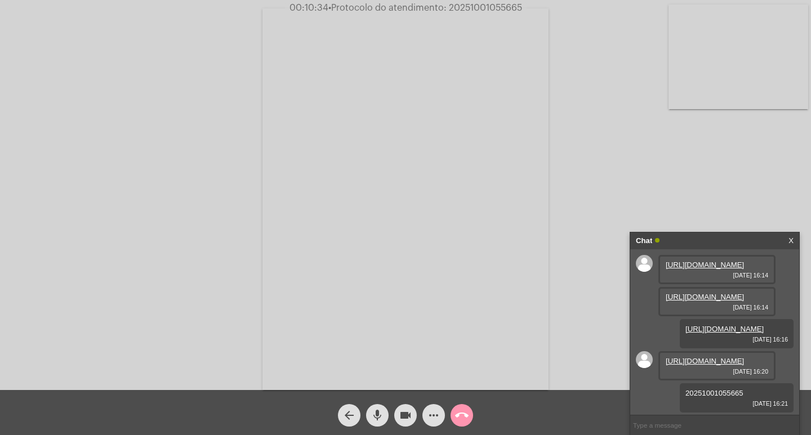
click at [540, 243] on div "Chat" at bounding box center [703, 241] width 134 height 17
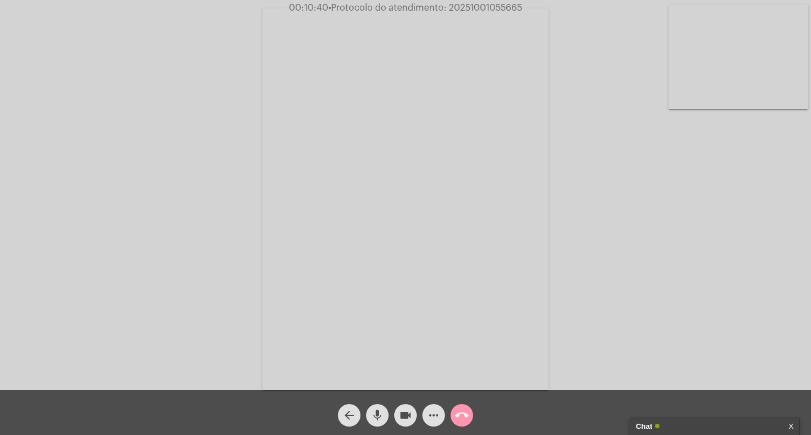
click at [409, 289] on mat-icon "videocam" at bounding box center [406, 416] width 14 height 14
click at [378, 289] on mat-icon "mic" at bounding box center [378, 416] width 14 height 14
click at [454, 289] on button "call_end" at bounding box center [461, 415] width 23 height 23
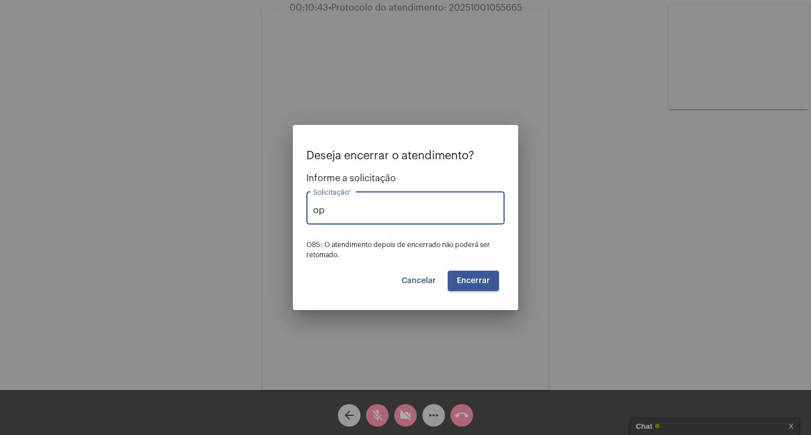
type input "o"
click at [408, 216] on div "outr Solicitação *" at bounding box center [405, 206] width 185 height 35
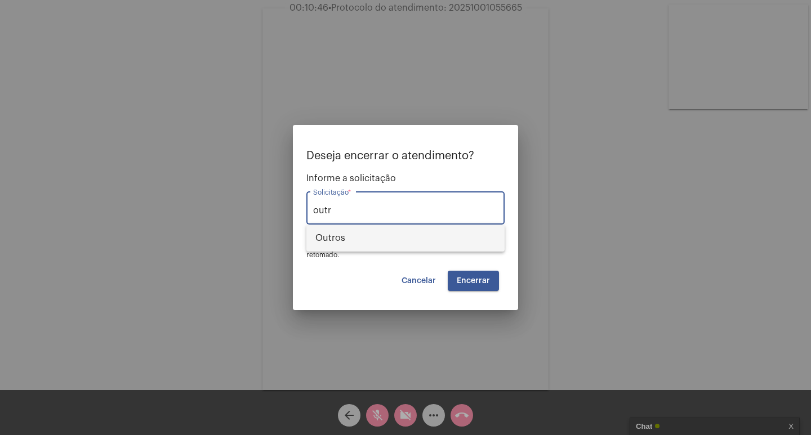
click at [409, 231] on span "Outros" at bounding box center [405, 238] width 180 height 27
type input "Outros"
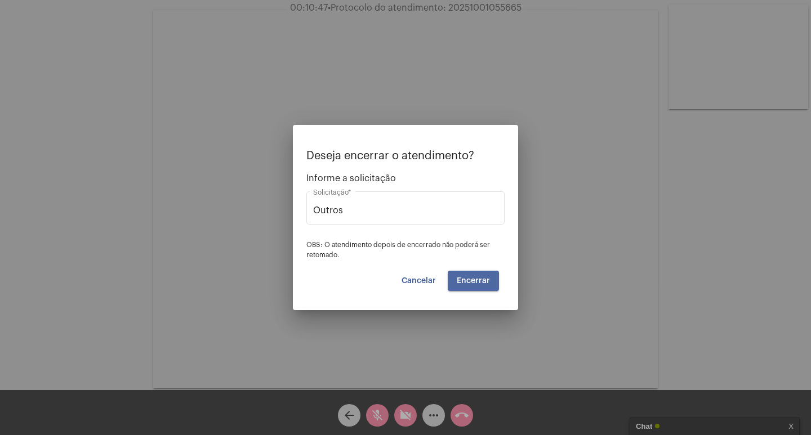
click at [460, 287] on button "Encerrar" at bounding box center [473, 281] width 51 height 20
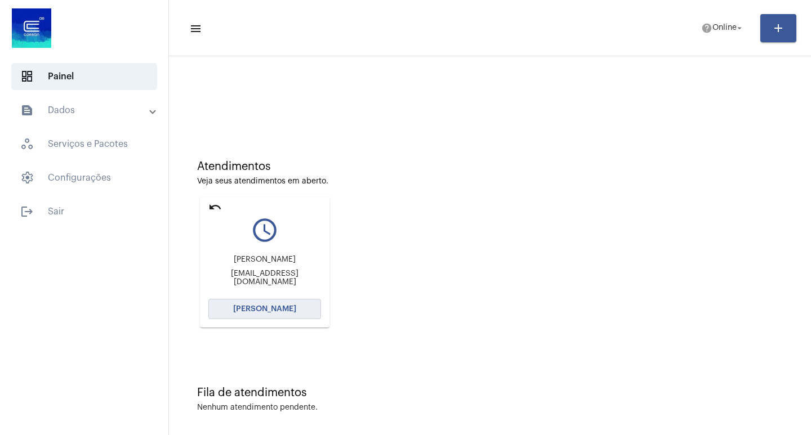
click at [258, 289] on span "[PERSON_NAME]" at bounding box center [264, 309] width 63 height 8
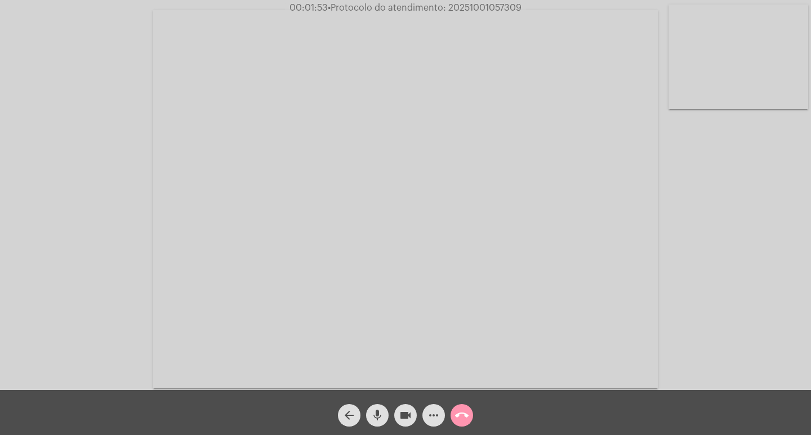
click at [488, 0] on div "Acessando Câmera e Microfone..." at bounding box center [405, 195] width 811 height 390
click at [488, 3] on span "00:01:54 • Protocolo do atendimento: 20251001057309" at bounding box center [405, 7] width 241 height 11
copy span "20251001057309"
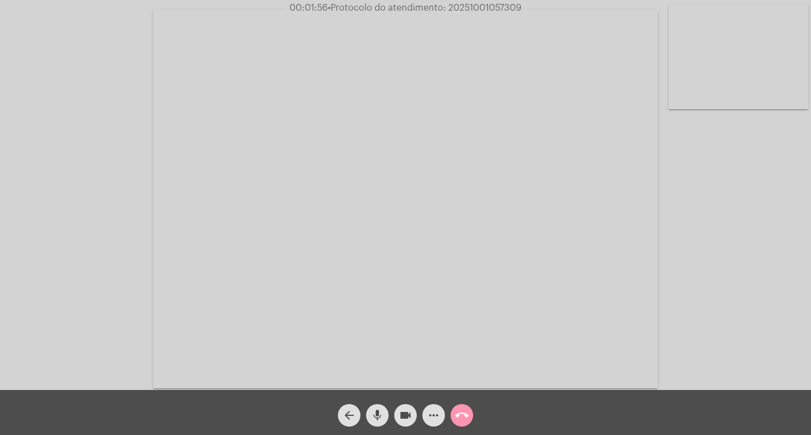
click at [425, 289] on button "more_horiz" at bounding box center [433, 415] width 23 height 23
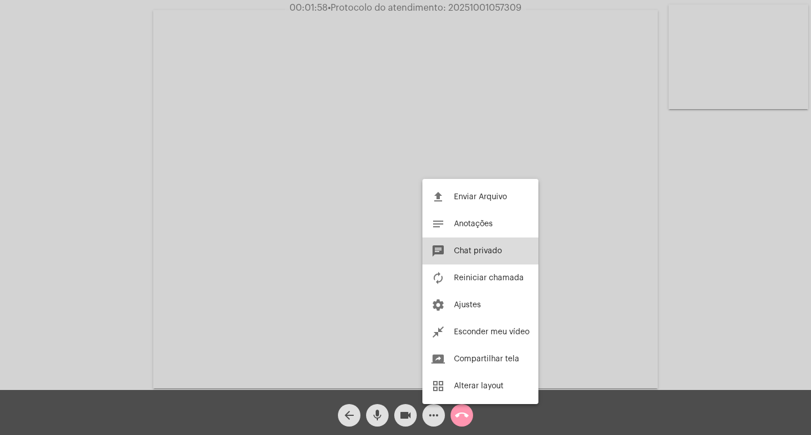
click at [494, 256] on button "chat Chat privado" at bounding box center [480, 251] width 116 height 27
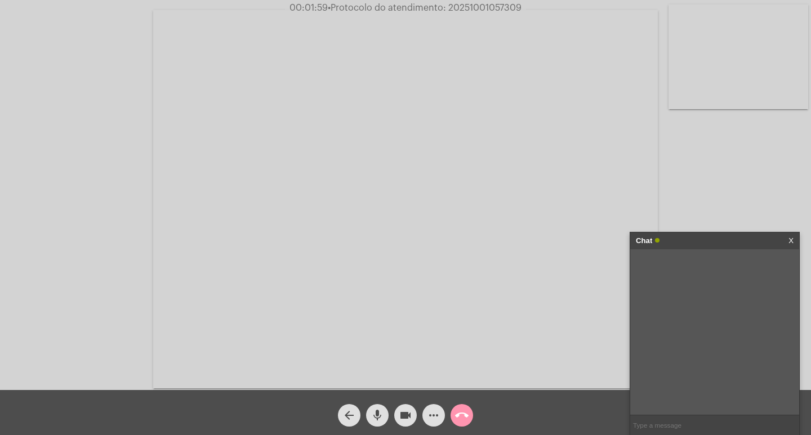
click at [540, 289] on input "text" at bounding box center [714, 426] width 169 height 20
paste input "20251001057309"
type input "20251001057309"
click at [540, 241] on div "Chat" at bounding box center [703, 241] width 134 height 17
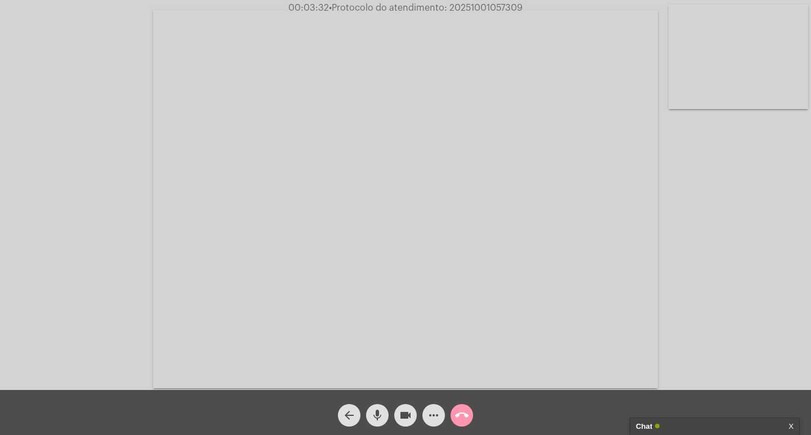
click at [407, 289] on span "videocam" at bounding box center [406, 415] width 14 height 23
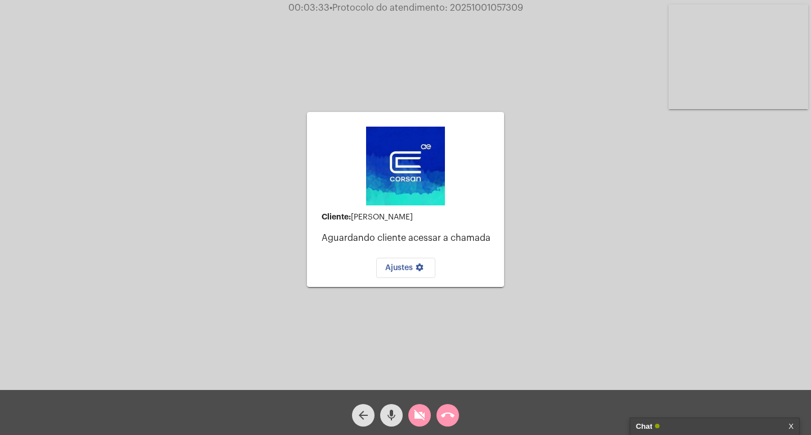
click at [379, 289] on div "mic" at bounding box center [391, 413] width 28 height 28
click at [436, 289] on div "call_end" at bounding box center [448, 413] width 28 height 28
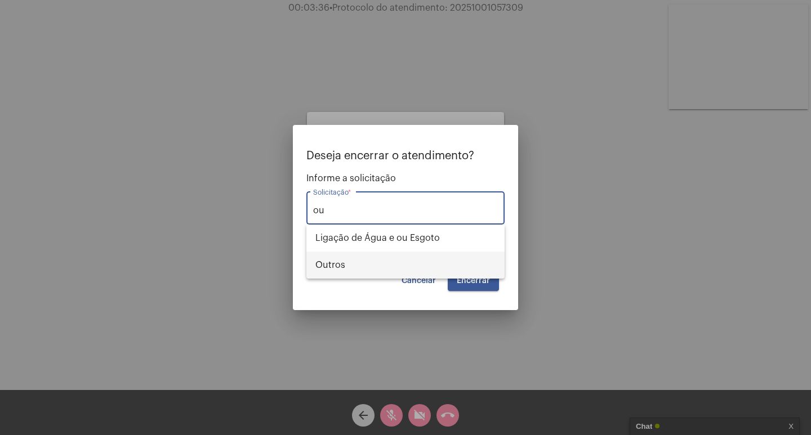
click at [430, 266] on span "Outros" at bounding box center [405, 265] width 180 height 27
type input "Outros"
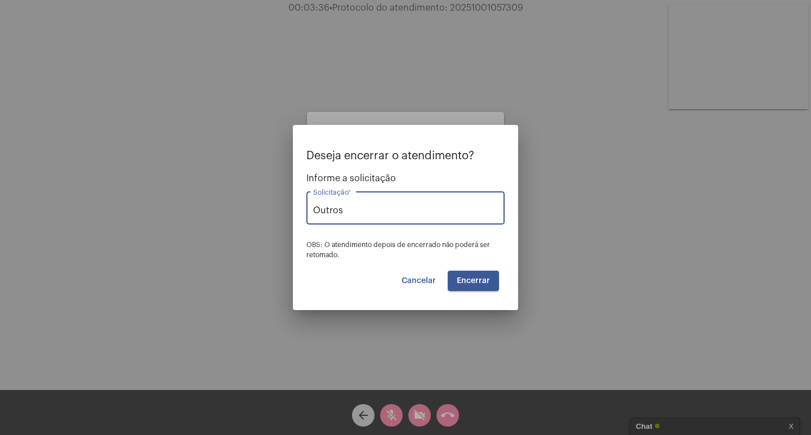
click at [465, 278] on span "Encerrar" at bounding box center [473, 281] width 33 height 8
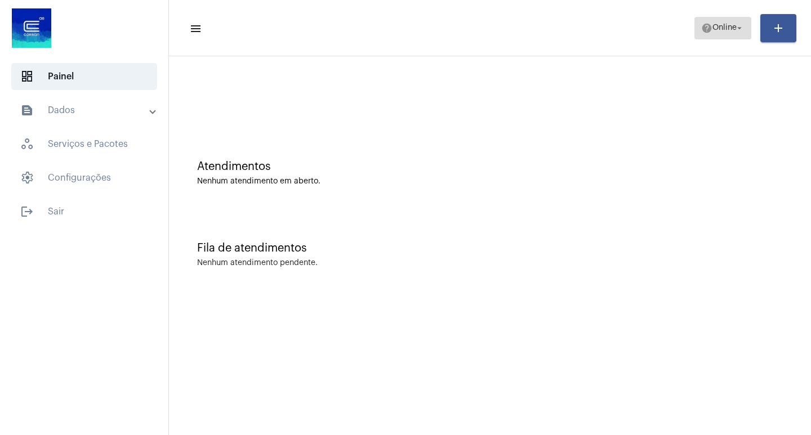
click at [540, 37] on span "help Online arrow_drop_down" at bounding box center [722, 27] width 43 height 20
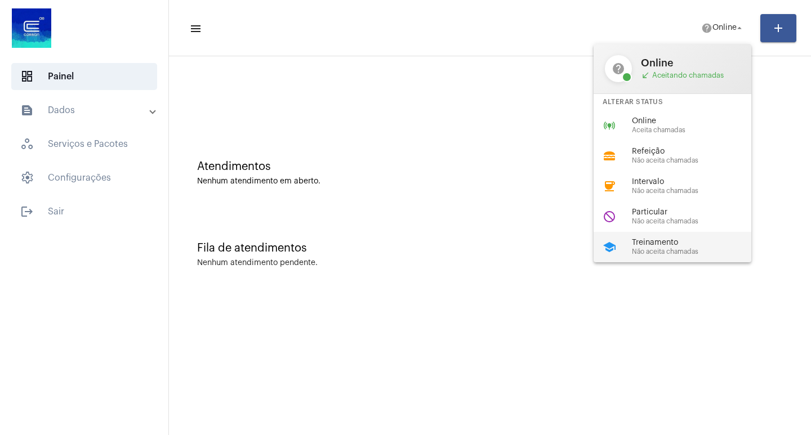
click at [540, 236] on div "school Treinamento Não aceita chamadas" at bounding box center [682, 247] width 176 height 30
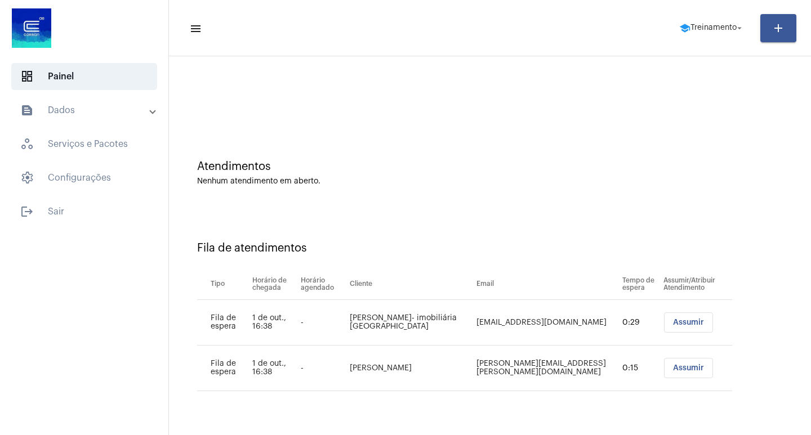
click at [540, 289] on span "Assumir" at bounding box center [688, 368] width 31 height 8
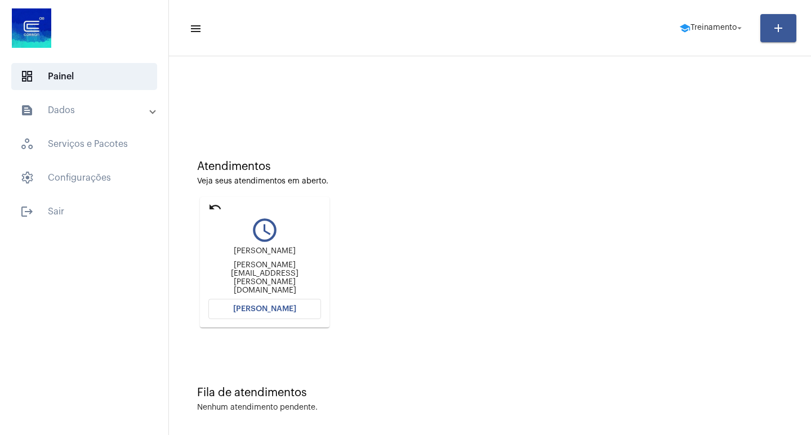
click at [307, 289] on button "[PERSON_NAME]" at bounding box center [264, 309] width 113 height 20
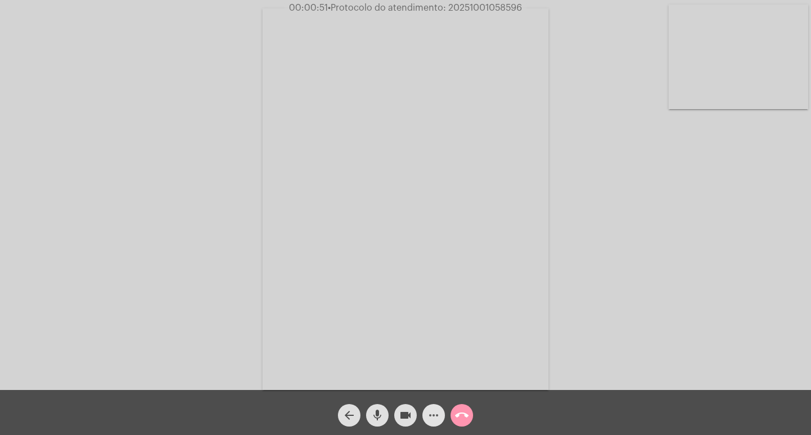
click at [434, 289] on mat-icon "more_horiz" at bounding box center [434, 416] width 14 height 14
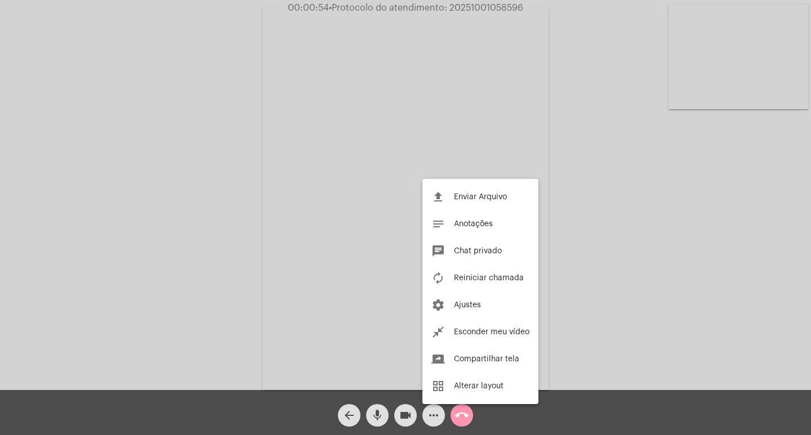
click at [412, 163] on div at bounding box center [405, 217] width 811 height 435
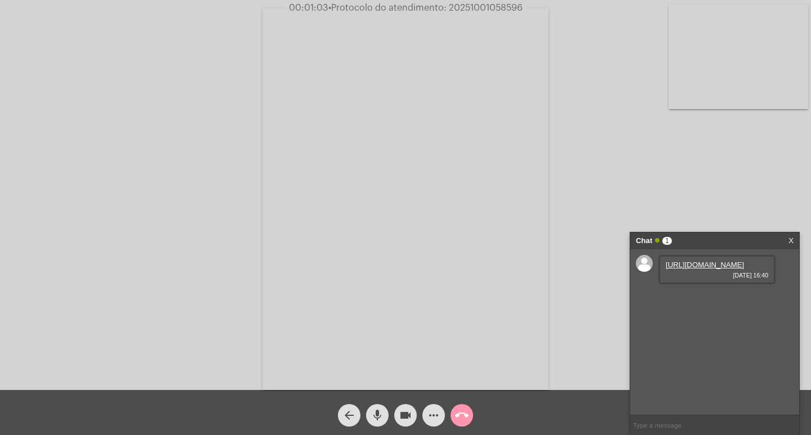
click at [540, 269] on link "https://neft-transfer-bucket.s3.amazonaws.com/temp-ee19e9f5-24c7-9294-976d-92c1…" at bounding box center [705, 265] width 78 height 8
click at [460, 9] on span "• Protocolo do atendimento: 20251001058596" at bounding box center [426, 7] width 194 height 9
copy span "20251001058596"
click at [540, 289] on div "https://neft-transfer-bucket.s3.amazonaws.com/temp-ee19e9f5-24c7-9294-976d-92c1…" at bounding box center [714, 332] width 169 height 166
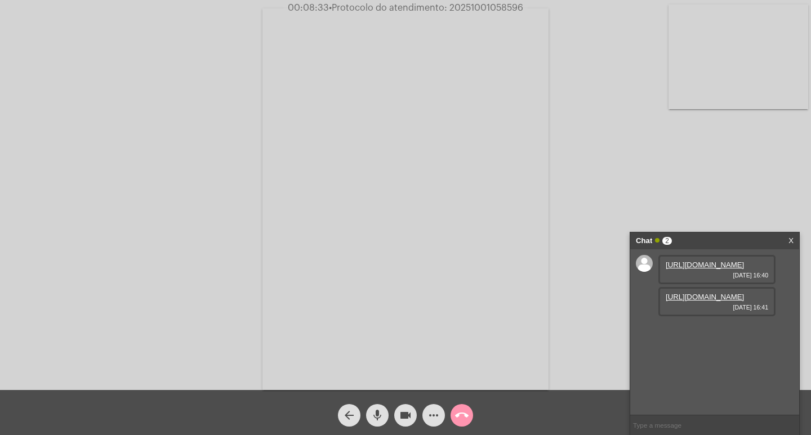
click at [540, 289] on input "text" at bounding box center [714, 426] width 169 height 20
paste input "20251001058596"
type input "20251001058596"
click at [540, 244] on div "Chat" at bounding box center [703, 241] width 134 height 17
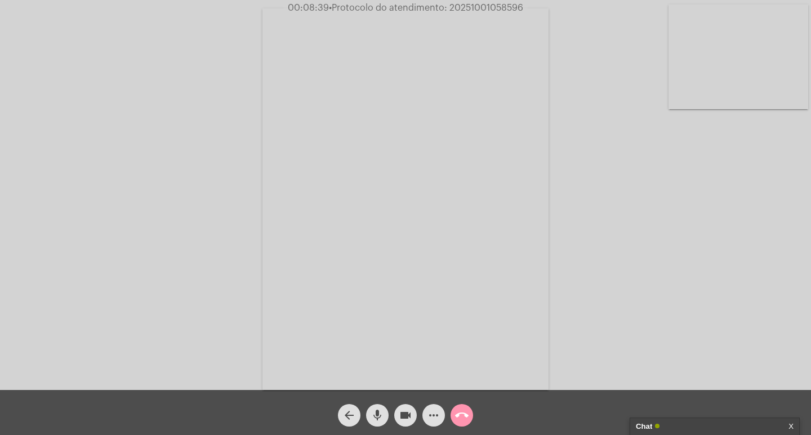
click at [406, 289] on mat-icon "videocam" at bounding box center [406, 416] width 14 height 14
click at [383, 289] on span "mic" at bounding box center [378, 415] width 14 height 23
click at [460, 289] on mat-icon "call_end" at bounding box center [462, 416] width 14 height 14
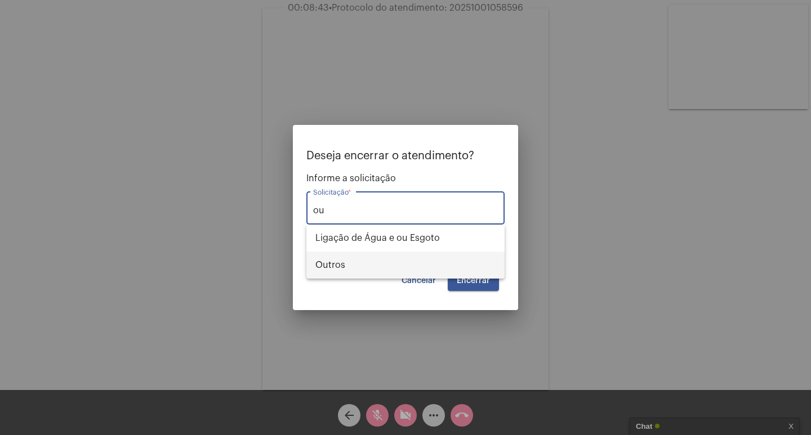
click at [429, 272] on span "Outros" at bounding box center [405, 265] width 180 height 27
type input "Outros"
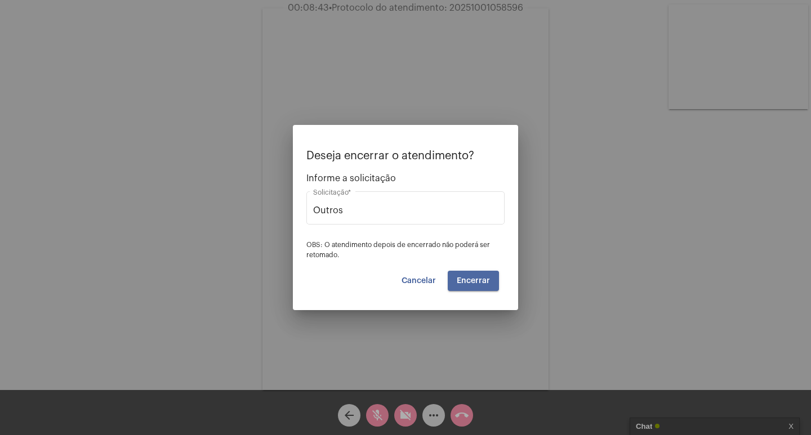
click at [462, 283] on span "Encerrar" at bounding box center [473, 281] width 33 height 8
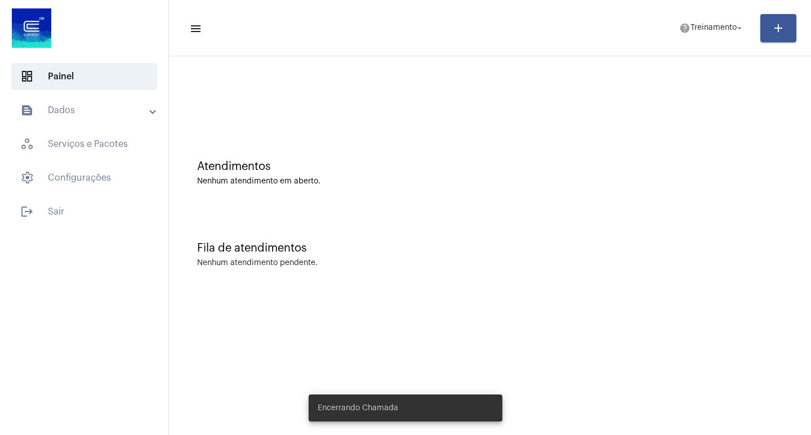
click at [540, 39] on mat-toolbar-row "menu help Treinamento arrow_drop_down add" at bounding box center [490, 28] width 642 height 36
click at [540, 37] on mat-toolbar-row "menu help Treinamento arrow_drop_down add" at bounding box center [490, 28] width 642 height 36
click at [540, 32] on span "help Treinamento arrow_drop_down" at bounding box center [711, 27] width 65 height 20
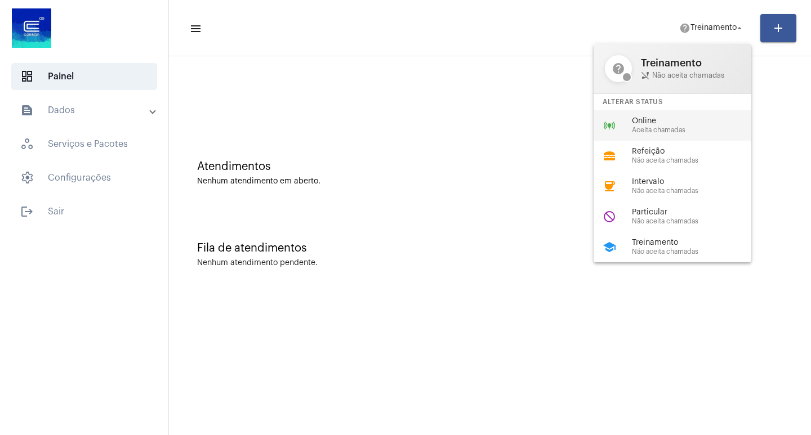
click at [540, 135] on div "online_prediction Online Aceita chamadas" at bounding box center [682, 125] width 176 height 30
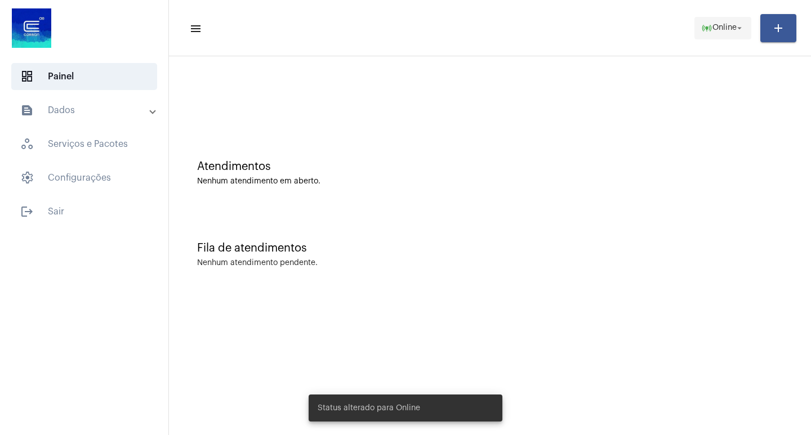
click at [540, 31] on span "Online" at bounding box center [724, 28] width 24 height 8
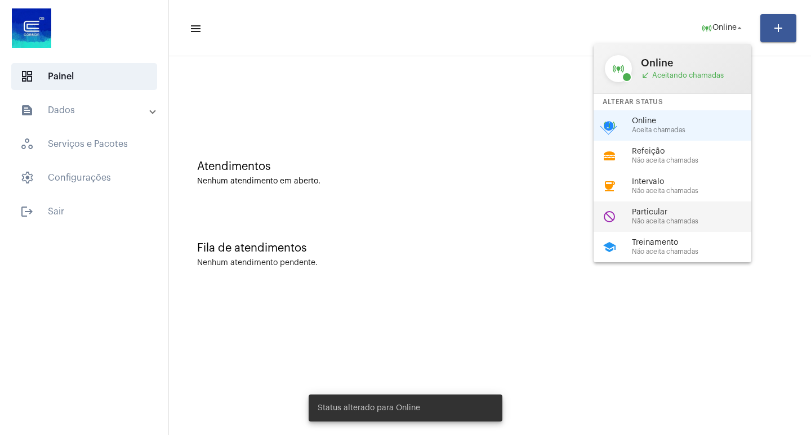
click at [540, 204] on div "do_not_disturb Particular Não aceita chamadas" at bounding box center [682, 217] width 176 height 30
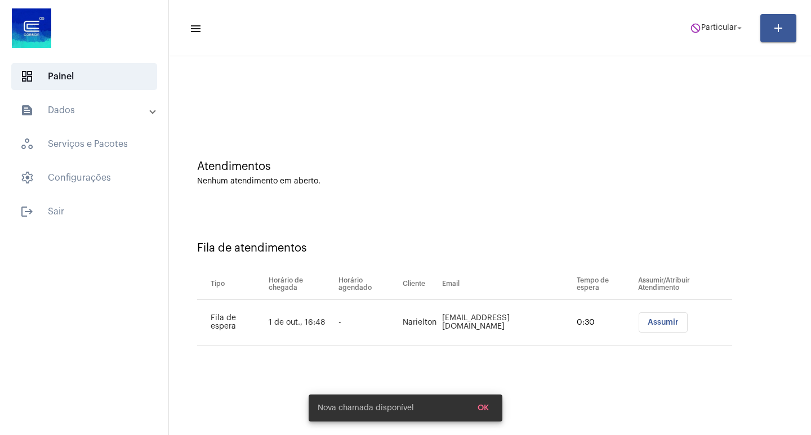
click at [114, 115] on mat-panel-title "text_snippet_outlined Dados" at bounding box center [85, 111] width 130 height 14
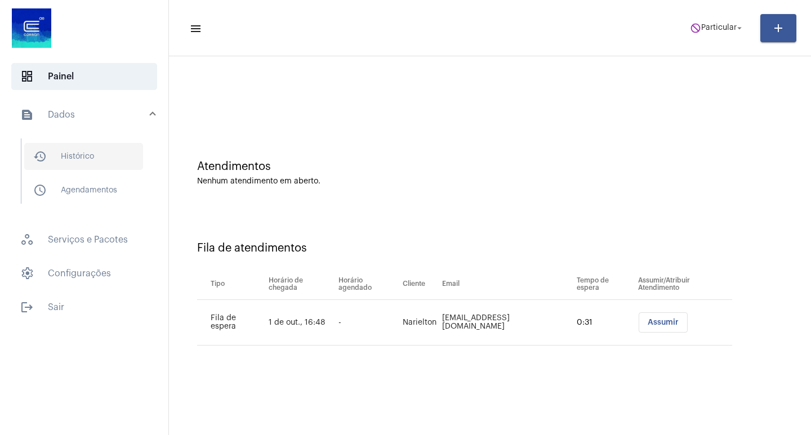
click at [124, 147] on span "history_outlined Histórico" at bounding box center [83, 156] width 119 height 27
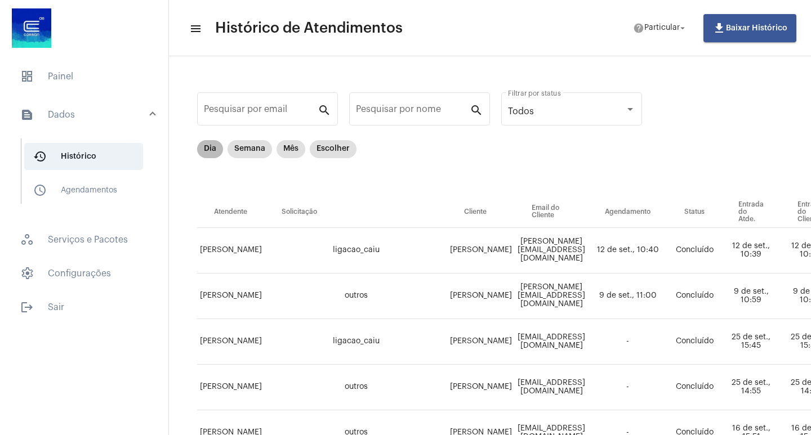
click at [205, 146] on mat-chip "Dia" at bounding box center [210, 149] width 26 height 18
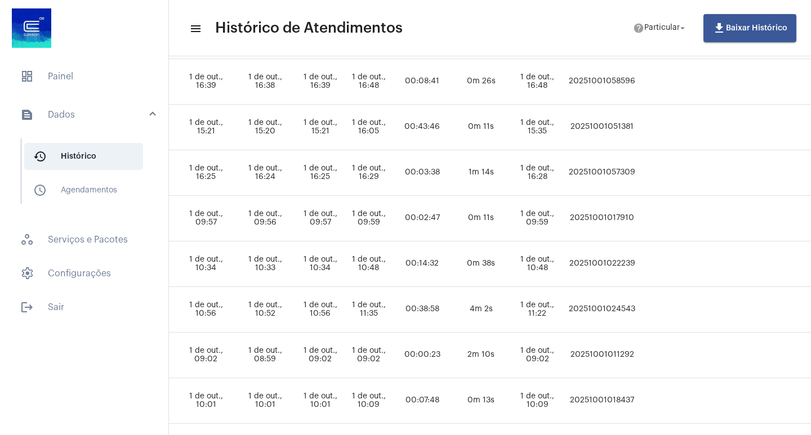
scroll to position [169, 441]
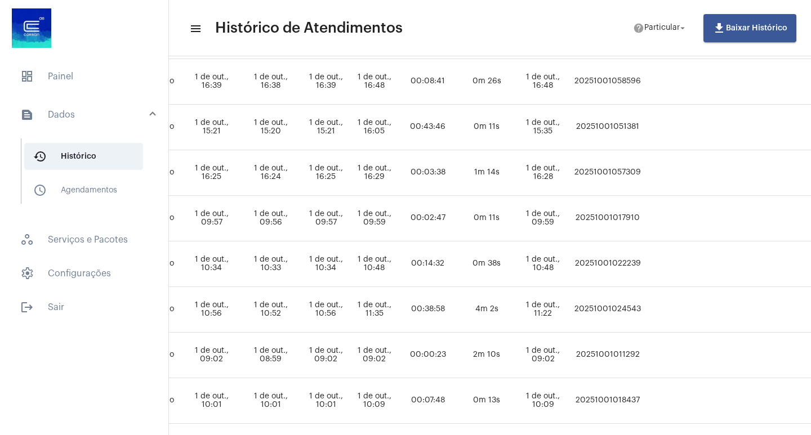
click at [540, 79] on td "20251001058596" at bounding box center [607, 82] width 73 height 46
copy td "20251001058596"
click at [47, 39] on img at bounding box center [31, 28] width 45 height 45
click at [75, 84] on span "dashboard Painel" at bounding box center [84, 76] width 146 height 27
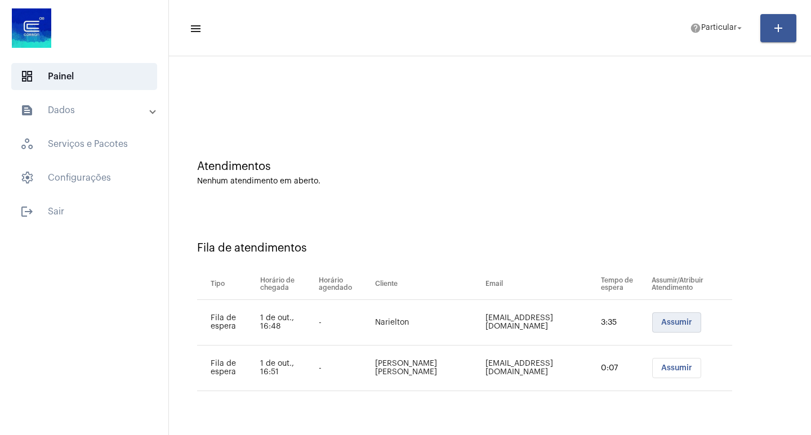
click at [540, 289] on button "Assumir" at bounding box center [676, 323] width 49 height 20
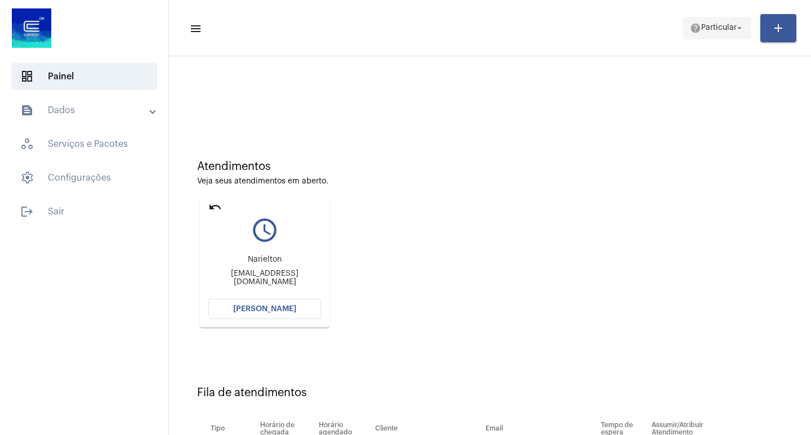
click at [540, 35] on span "help Particular arrow_drop_down" at bounding box center [717, 27] width 55 height 20
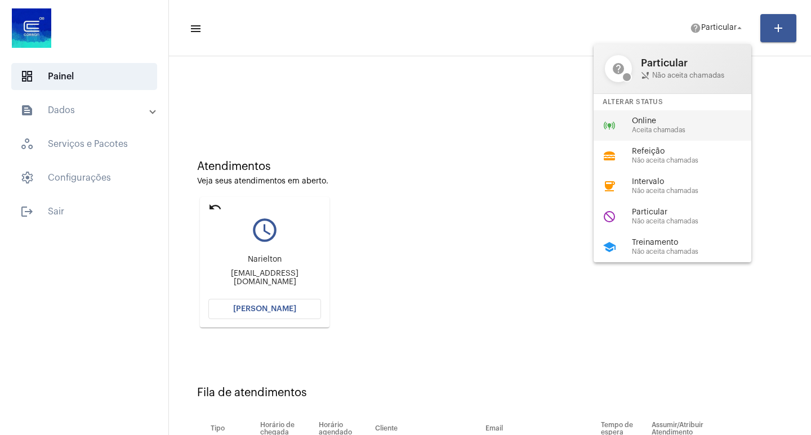
click at [540, 139] on div "online_prediction Online Aceita chamadas" at bounding box center [682, 125] width 176 height 30
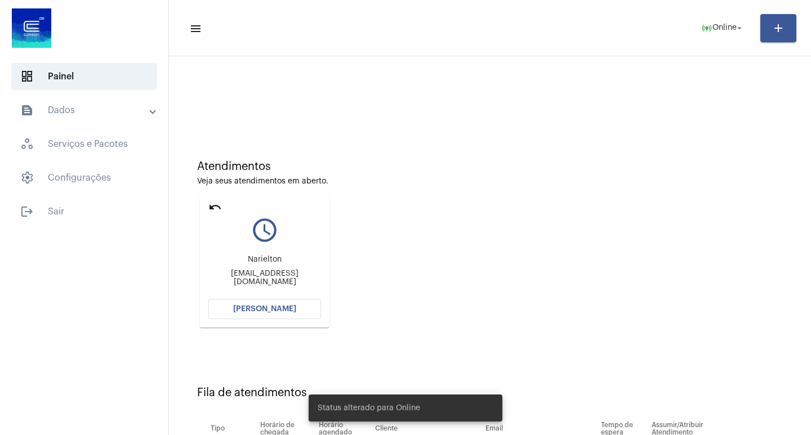
click at [291, 289] on span "[PERSON_NAME]" at bounding box center [264, 309] width 63 height 8
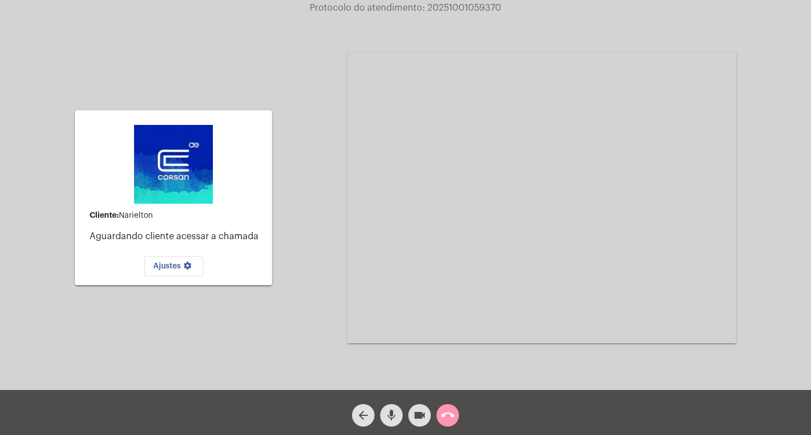
click at [449, 289] on span "call_end" at bounding box center [448, 415] width 14 height 23
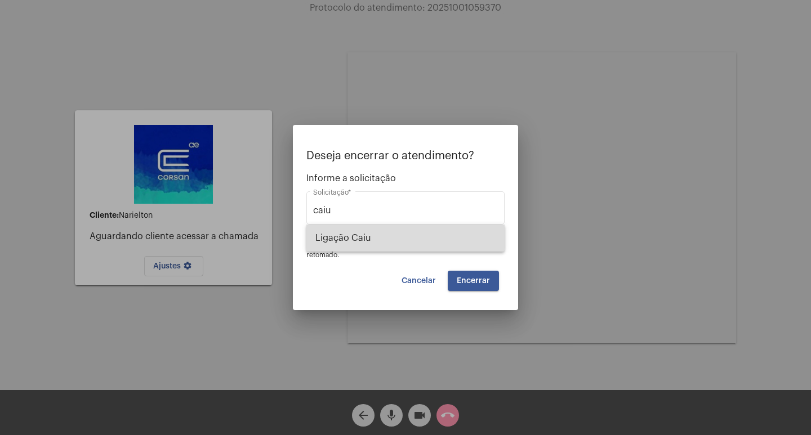
click at [372, 248] on span "Ligação Caiu" at bounding box center [405, 238] width 180 height 27
type input "Ligação Caiu"
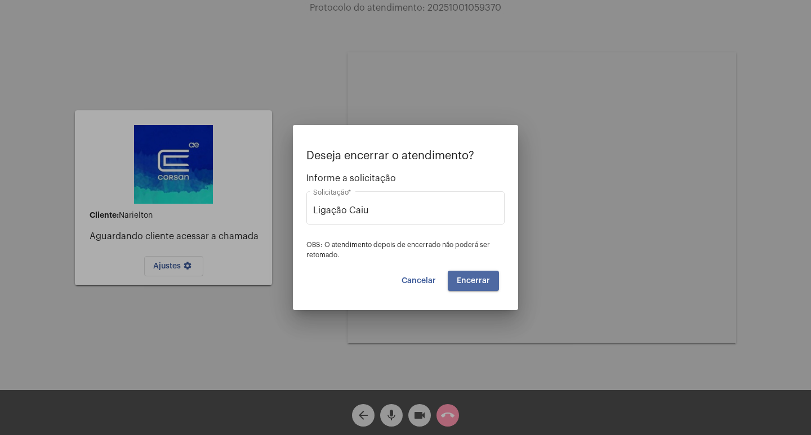
click at [469, 277] on span "Encerrar" at bounding box center [473, 281] width 33 height 8
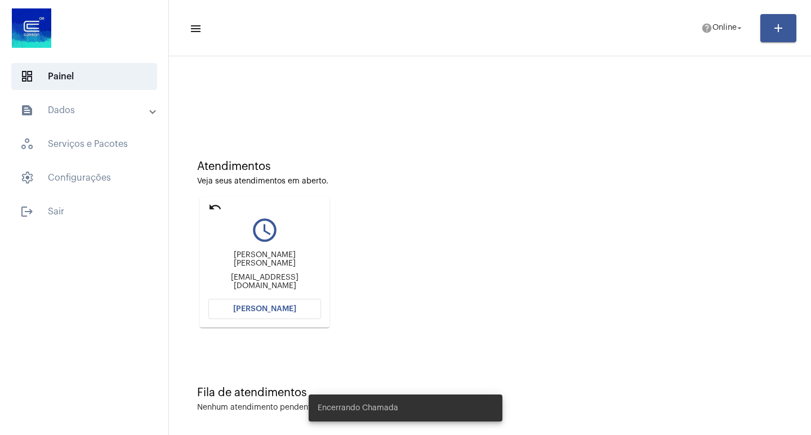
scroll to position [5, 0]
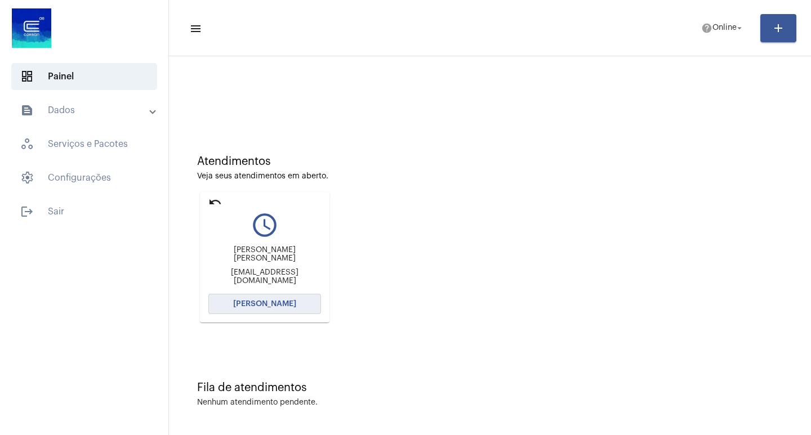
click at [284, 289] on span "[PERSON_NAME]" at bounding box center [264, 304] width 63 height 8
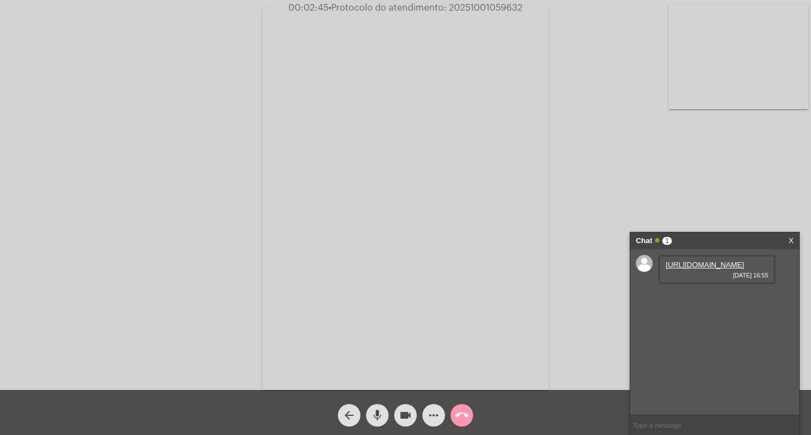
click at [540, 262] on link "https://neft-transfer-bucket.s3.amazonaws.com/temp-00c84fa6-f84c-84e3-f481-86fa…" at bounding box center [705, 265] width 78 height 8
click at [540, 289] on link "https://neft-transfer-bucket.s3.amazonaws.com/temp-7270468f-6712-95aa-ee74-e751…" at bounding box center [705, 297] width 78 height 8
click at [488, 6] on span "• Protocolo do atendimento: 20251001059632" at bounding box center [424, 7] width 194 height 9
copy span "20251001059632"
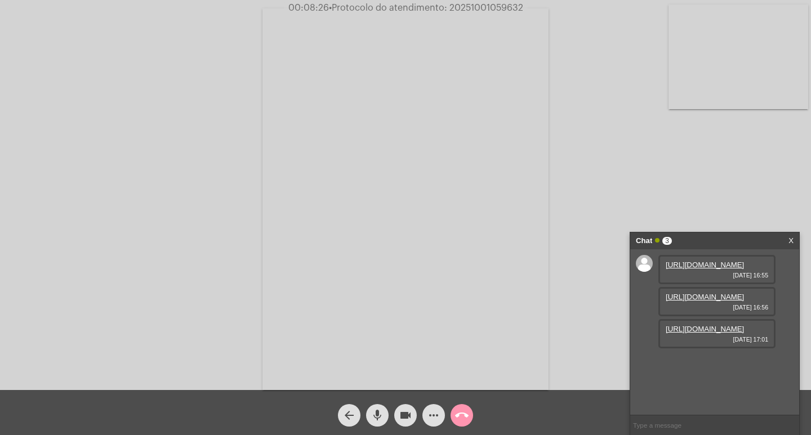
scroll to position [10, 0]
click at [540, 289] on link "https://neft-transfer-bucket.s3.amazonaws.com/temp-bf46276d-bb37-06e1-21bb-1b87…" at bounding box center [705, 329] width 78 height 8
click at [438, 289] on mat-icon "more_horiz" at bounding box center [434, 416] width 14 height 14
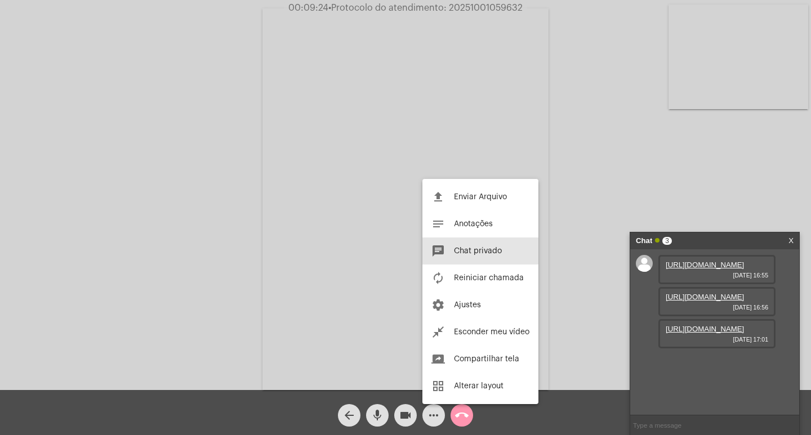
click at [466, 247] on button "chat Chat privado" at bounding box center [480, 251] width 116 height 27
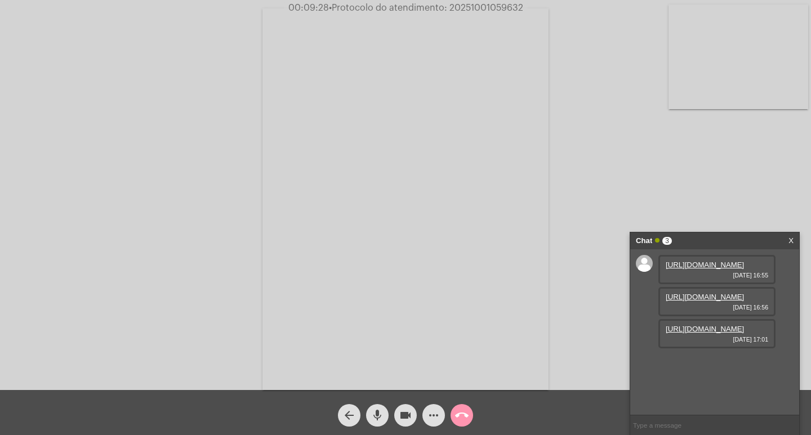
click at [435, 289] on mat-icon "more_horiz" at bounding box center [434, 416] width 14 height 14
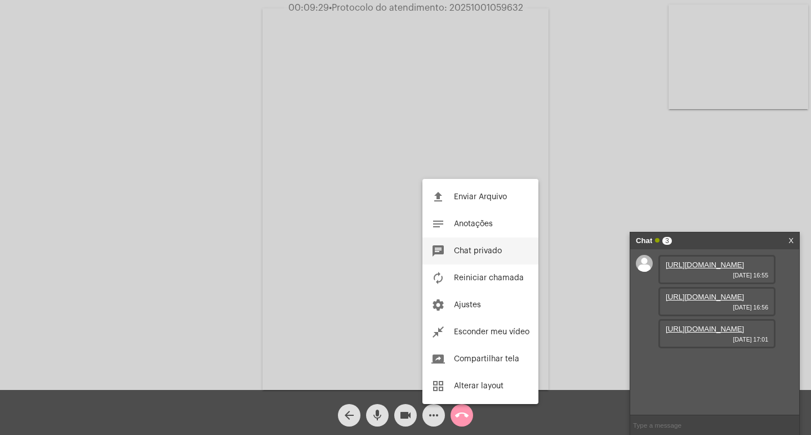
click at [443, 257] on mat-icon "chat" at bounding box center [438, 251] width 14 height 14
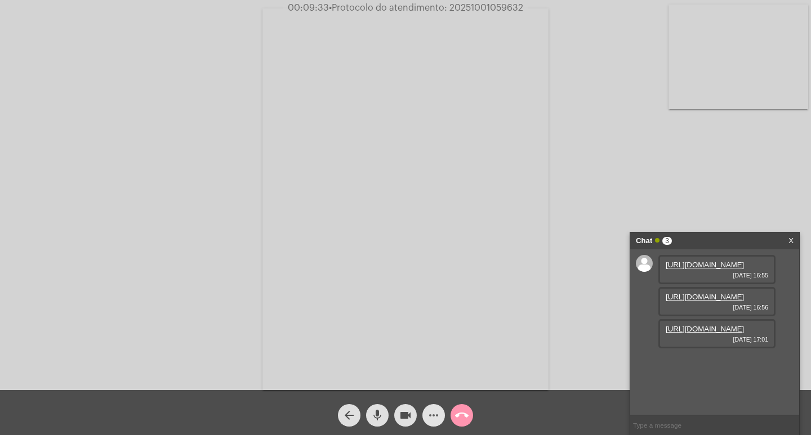
click at [429, 289] on mat-icon "more_horiz" at bounding box center [434, 416] width 14 height 14
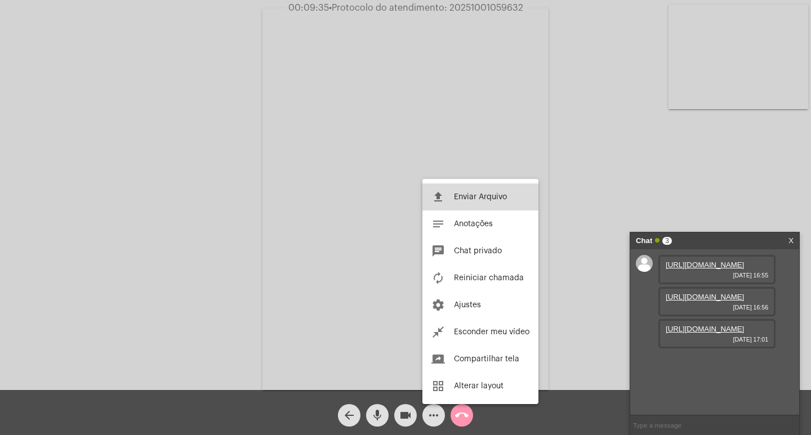
click at [459, 199] on span "Enviar Arquivo" at bounding box center [480, 197] width 53 height 8
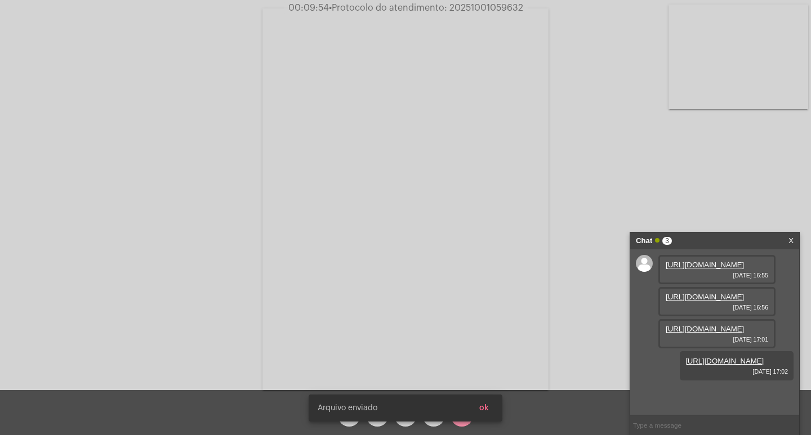
scroll to position [67, 0]
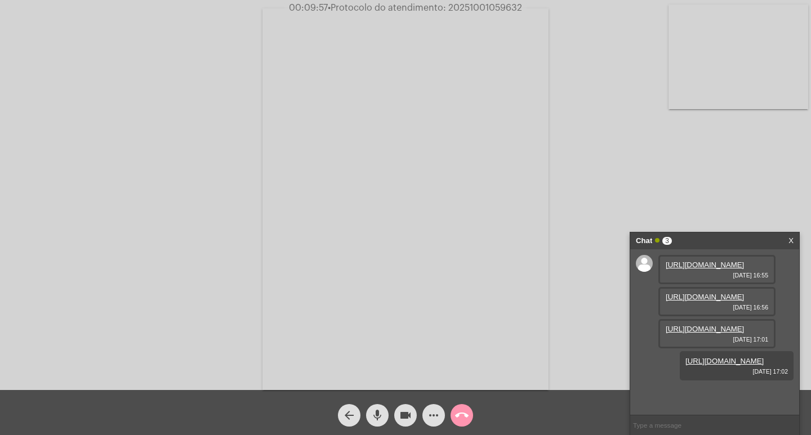
click at [540, 235] on div "Chat 3" at bounding box center [703, 241] width 134 height 17
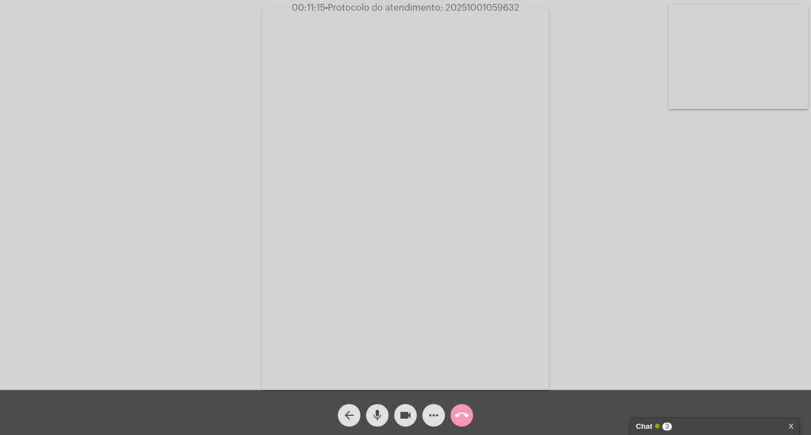
click at [471, 11] on span "• Protocolo do atendimento: 20251001059632" at bounding box center [422, 7] width 194 height 9
copy span "20251001059632"
click at [540, 289] on div "Chat 3" at bounding box center [703, 426] width 134 height 17
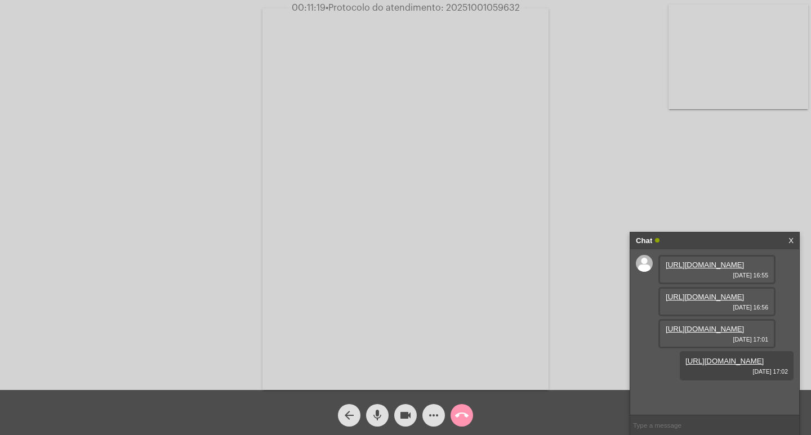
click at [540, 289] on input "text" at bounding box center [714, 426] width 169 height 20
paste input "20251001059632"
type input "20251001059632"
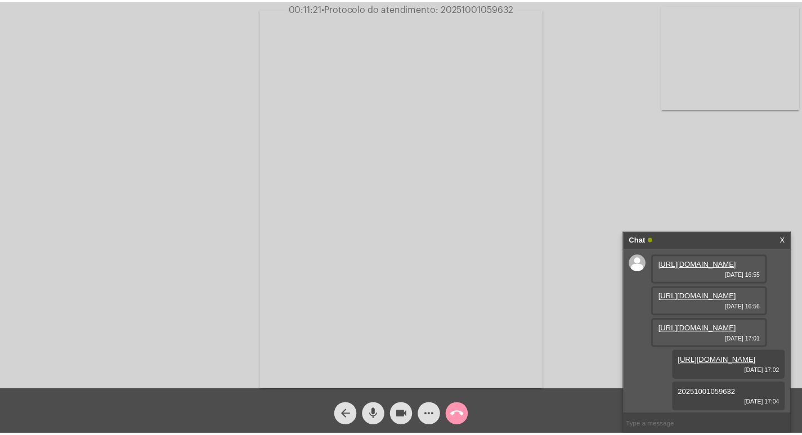
scroll to position [99, 0]
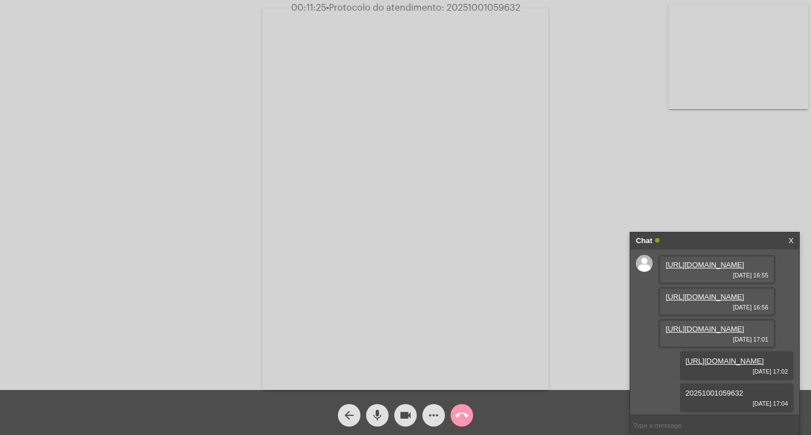
click at [540, 239] on div "Chat" at bounding box center [703, 241] width 134 height 17
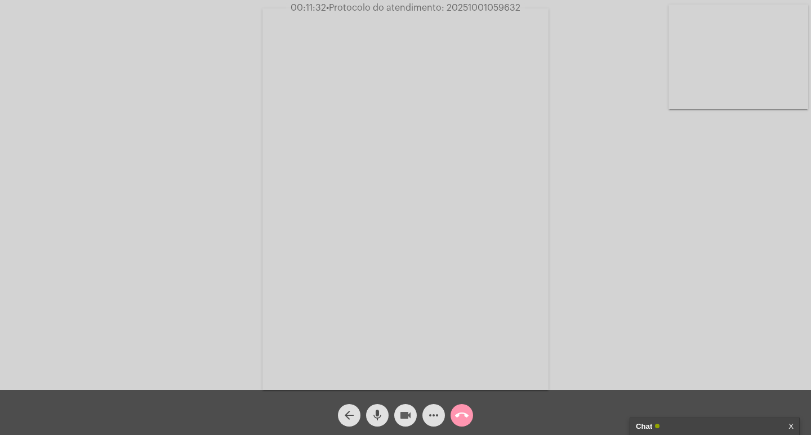
click at [400, 289] on mat-icon "videocam" at bounding box center [406, 416] width 14 height 14
click at [379, 289] on mat-icon "mic" at bounding box center [378, 416] width 14 height 14
click at [459, 289] on mat-icon "call_end" at bounding box center [462, 416] width 14 height 14
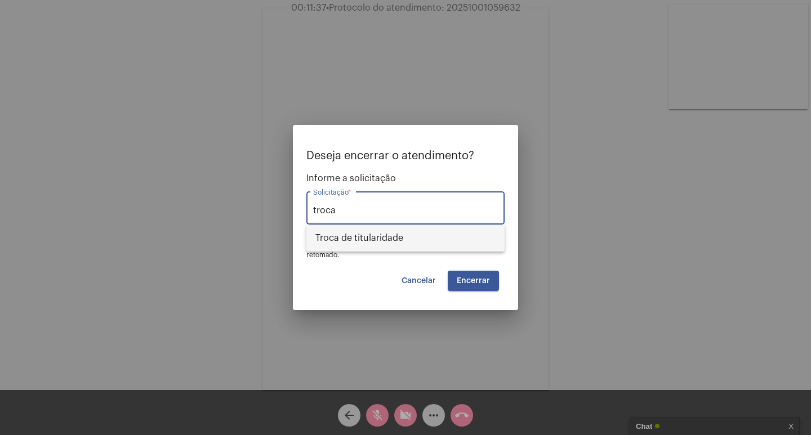
click at [425, 244] on span "Troca de titularidade" at bounding box center [405, 238] width 180 height 27
type input "Troca de titularidade"
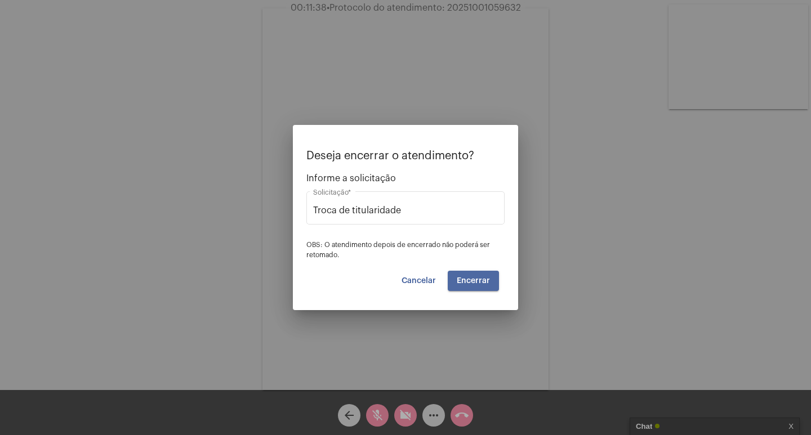
click at [485, 279] on span "Encerrar" at bounding box center [473, 281] width 33 height 8
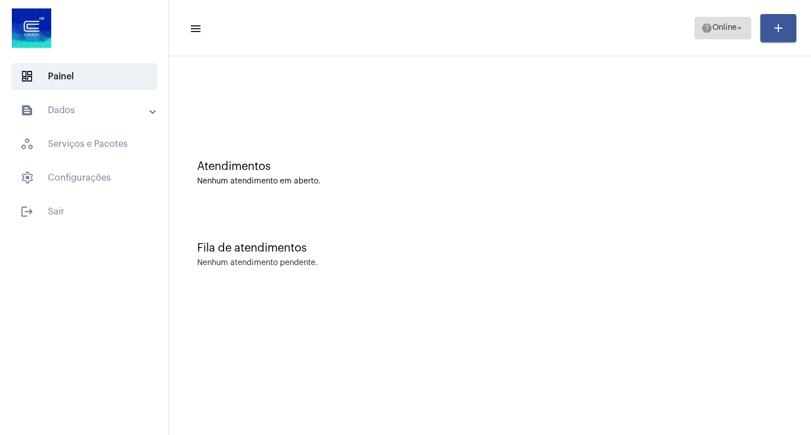
click at [540, 33] on span "help Online arrow_drop_down" at bounding box center [722, 27] width 43 height 20
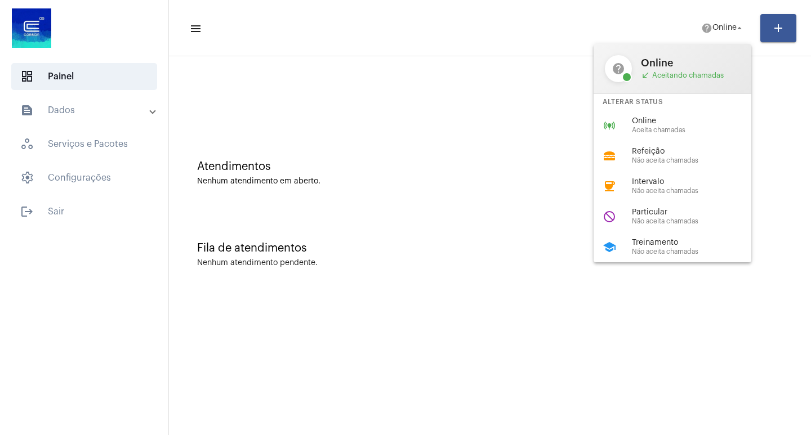
click at [356, 65] on div at bounding box center [405, 217] width 811 height 435
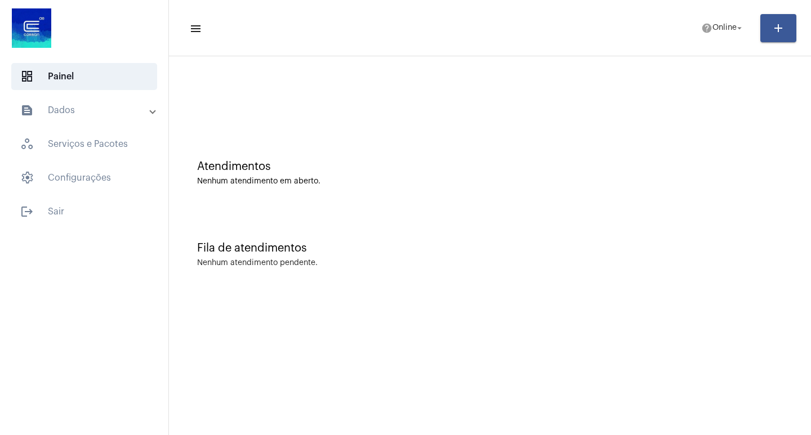
click at [91, 246] on div "dashboard Painel text_snippet_outlined Dados history_outlined Histórico schedul…" at bounding box center [84, 217] width 168 height 435
click at [91, 223] on span "logout Sair" at bounding box center [84, 211] width 146 height 27
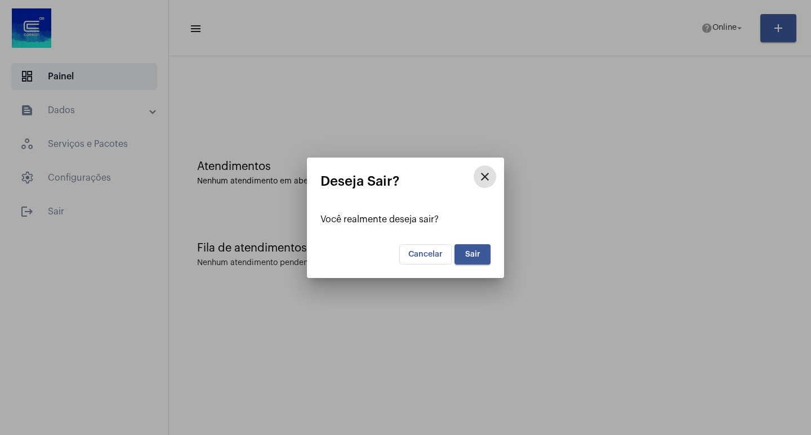
click at [492, 252] on mat-dialog-container "close Deseja Sair? Você realmente deseja sair? Cancelar Sair" at bounding box center [405, 218] width 197 height 121
click at [479, 257] on span "Sair" at bounding box center [472, 255] width 15 height 8
